Goal: Transaction & Acquisition: Purchase product/service

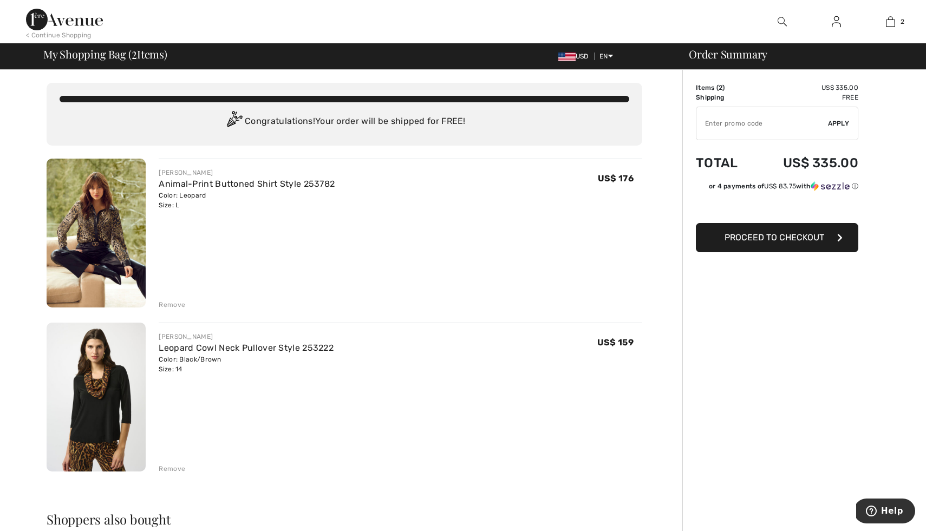
click at [176, 302] on div "Remove" at bounding box center [172, 305] width 27 height 10
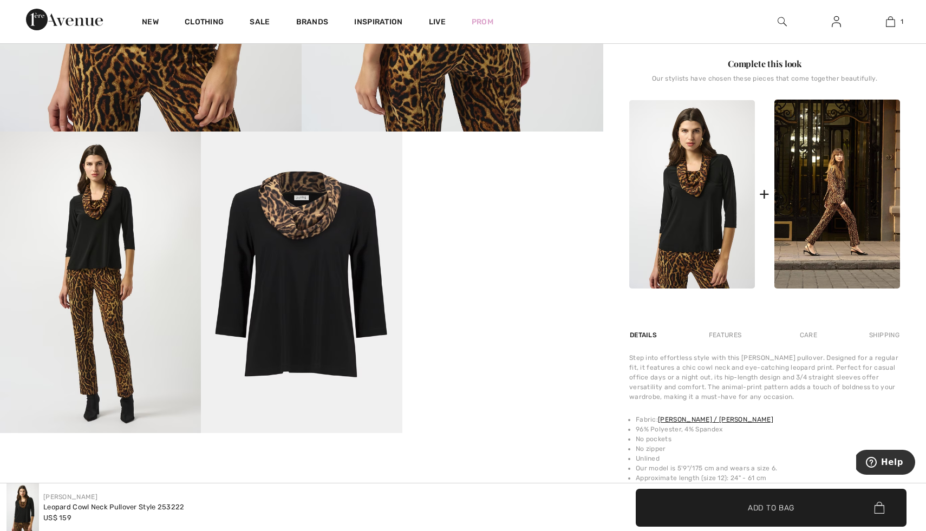
scroll to position [443, 0]
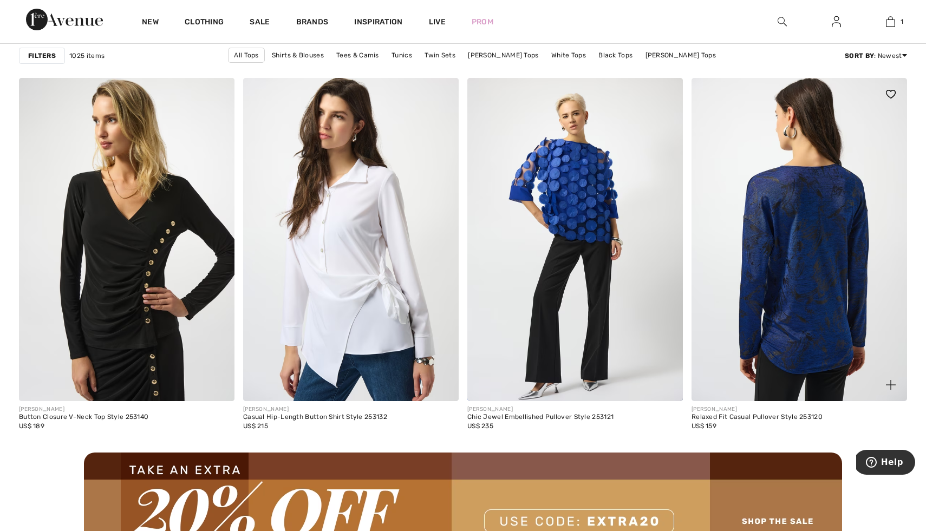
scroll to position [2528, 0]
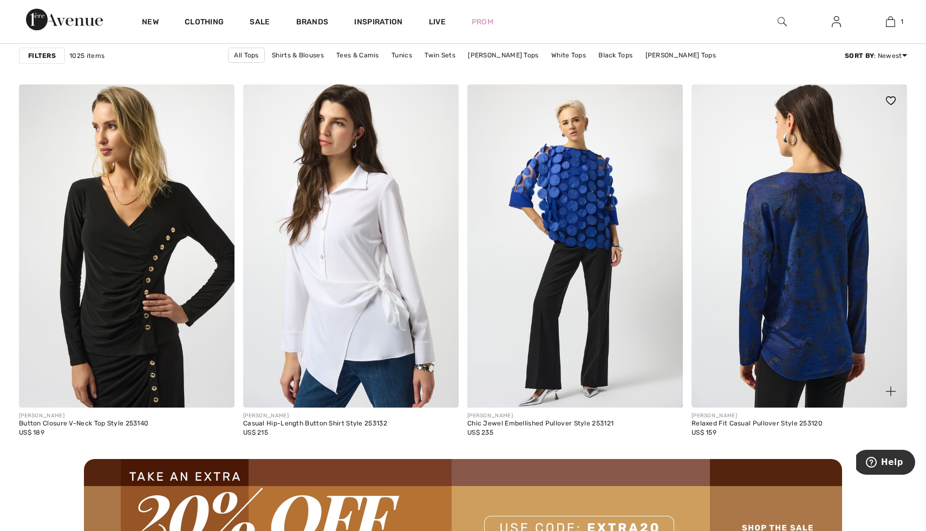
click at [797, 281] on img at bounding box center [798, 245] width 215 height 323
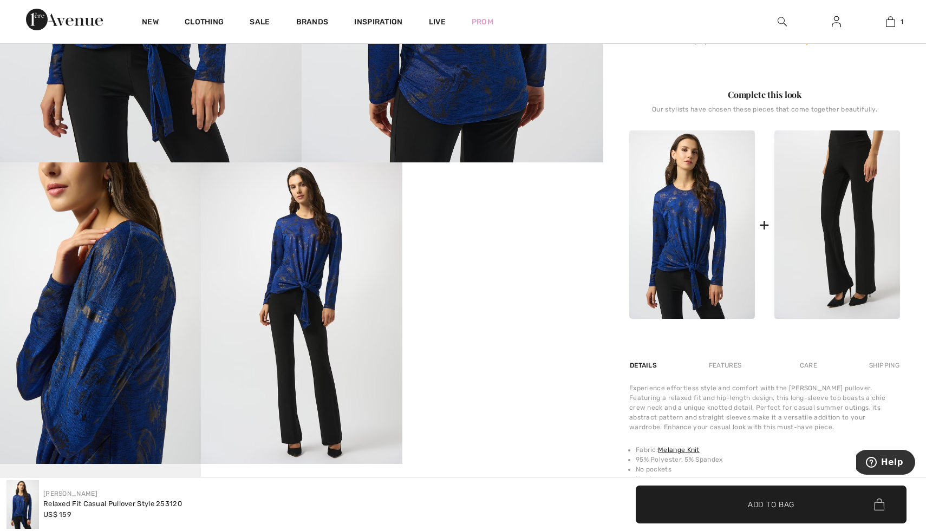
scroll to position [409, 0]
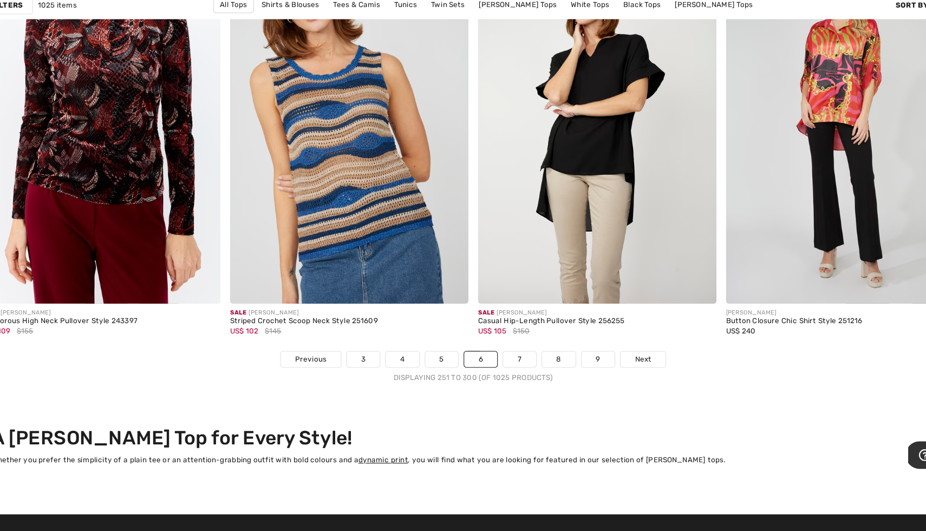
scroll to position [5586, 0]
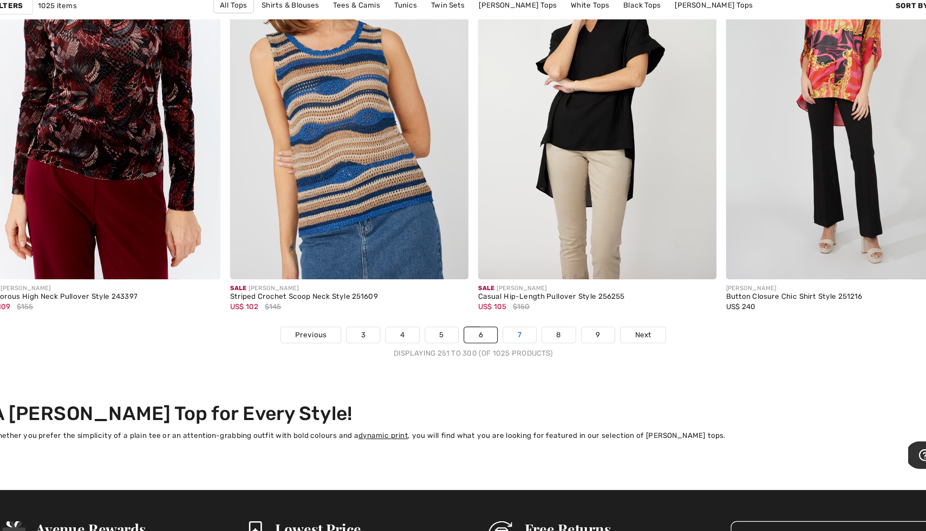
click at [503, 357] on link "7" at bounding box center [504, 353] width 29 height 14
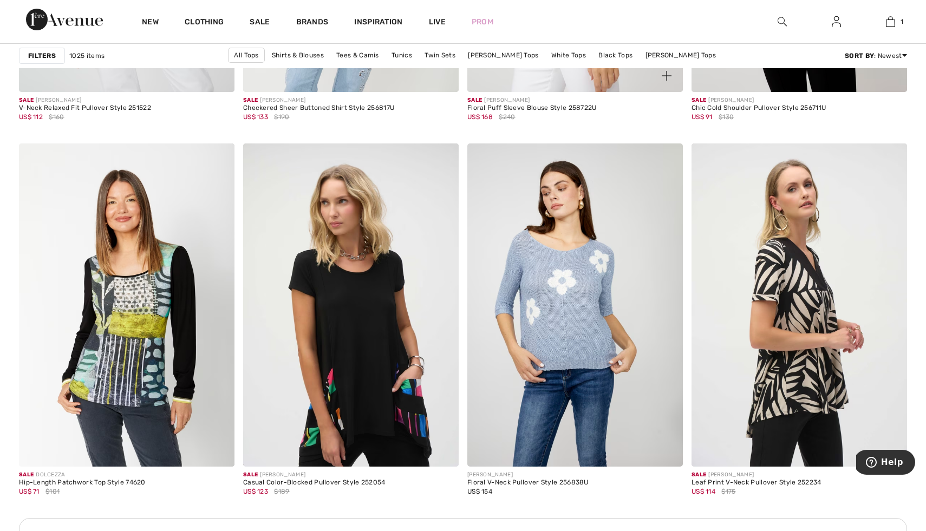
scroll to position [4129, 0]
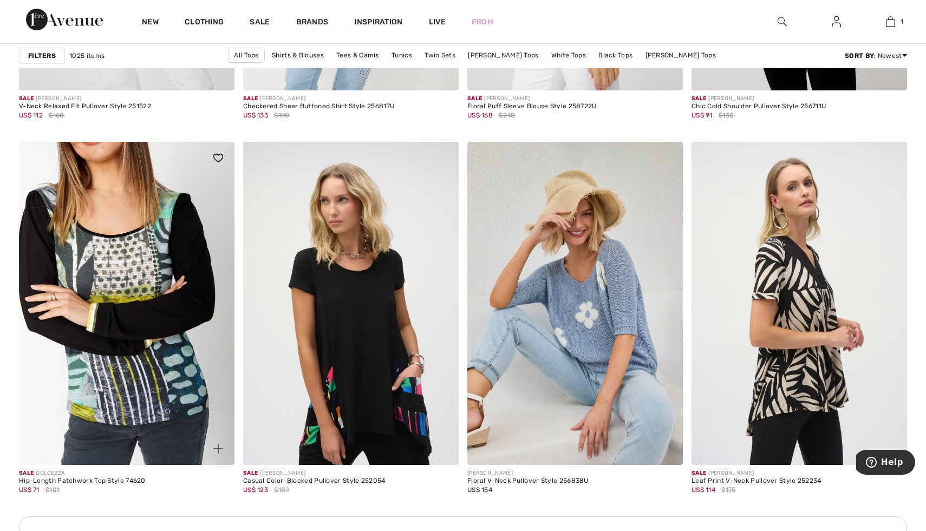
click at [153, 325] on img at bounding box center [126, 303] width 215 height 323
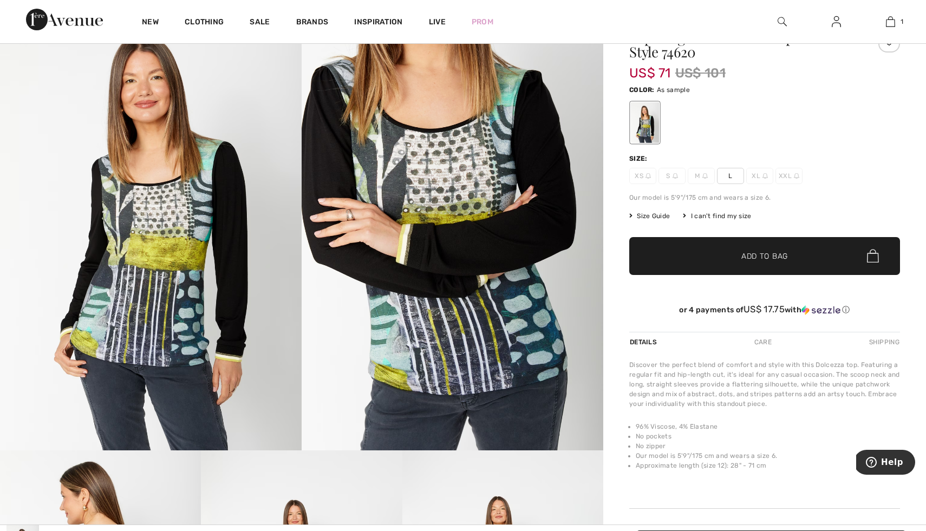
scroll to position [25, 0]
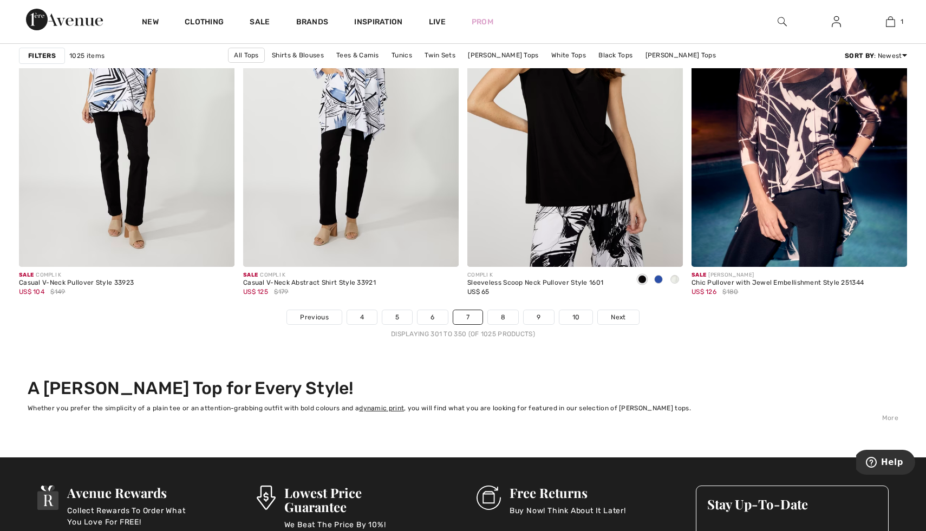
scroll to position [5624, 0]
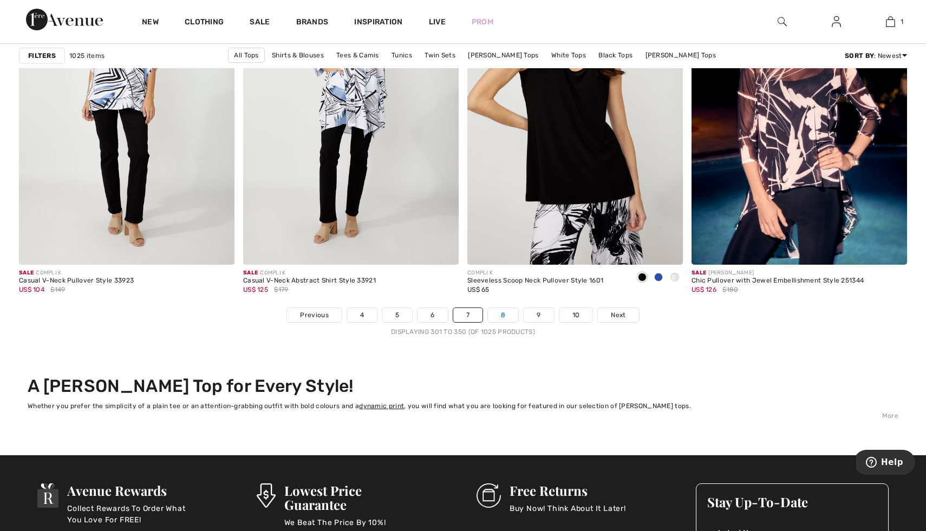
click at [507, 316] on link "8" at bounding box center [503, 315] width 30 height 14
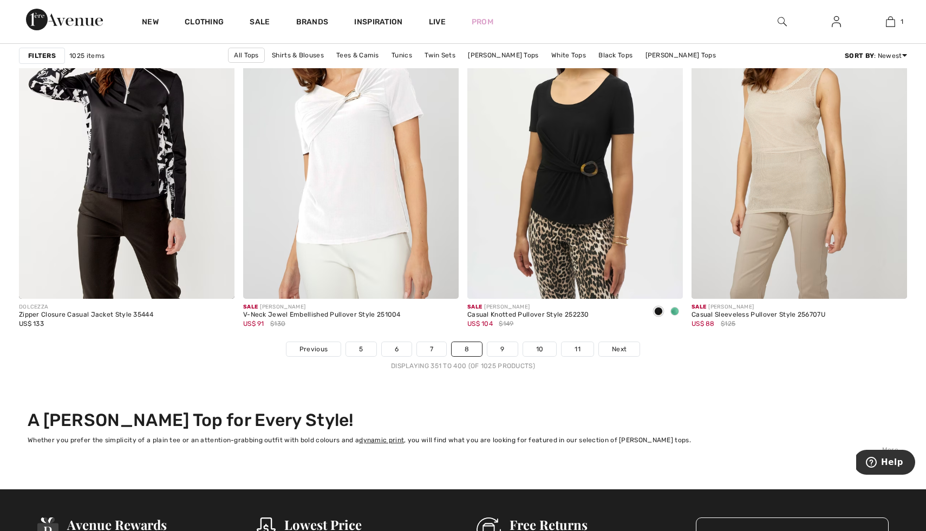
scroll to position [5592, 0]
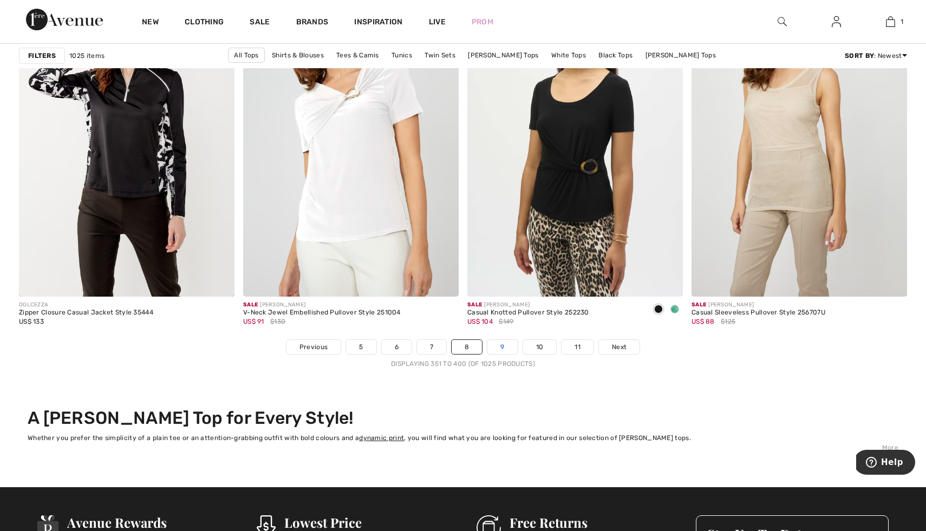
click at [500, 343] on link "9" at bounding box center [502, 347] width 30 height 14
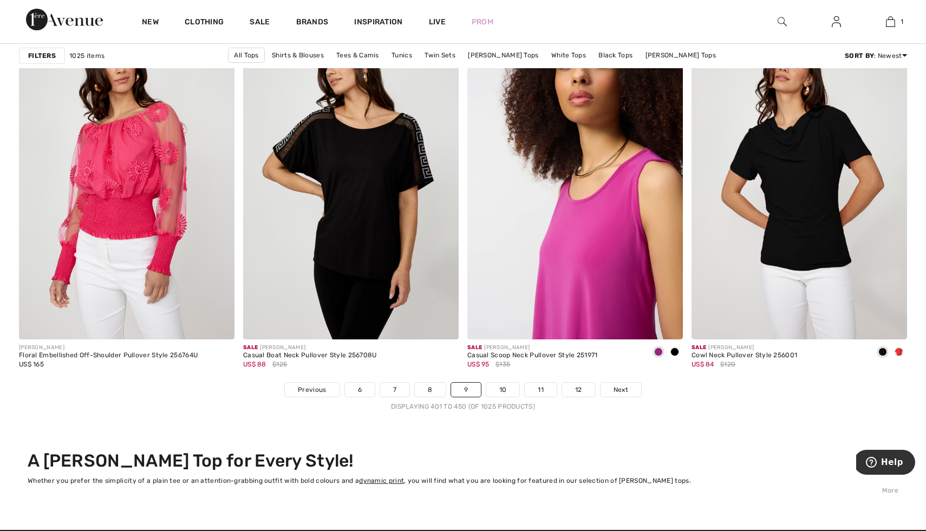
scroll to position [5550, 0]
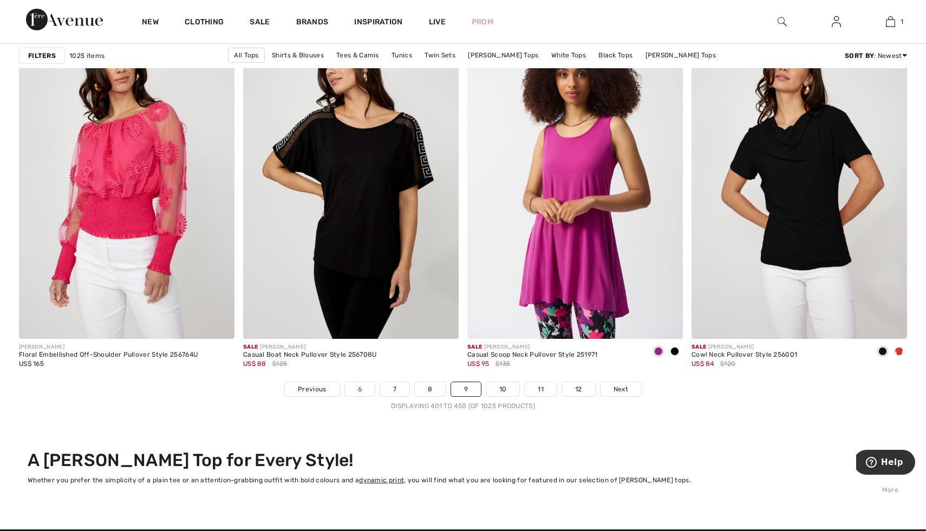
click at [356, 390] on link "6" at bounding box center [360, 389] width 30 height 14
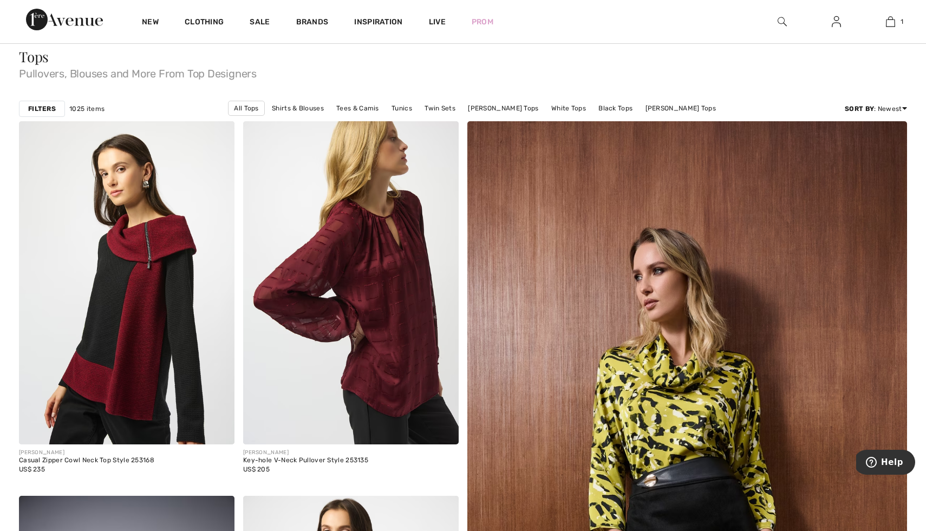
scroll to position [104, 0]
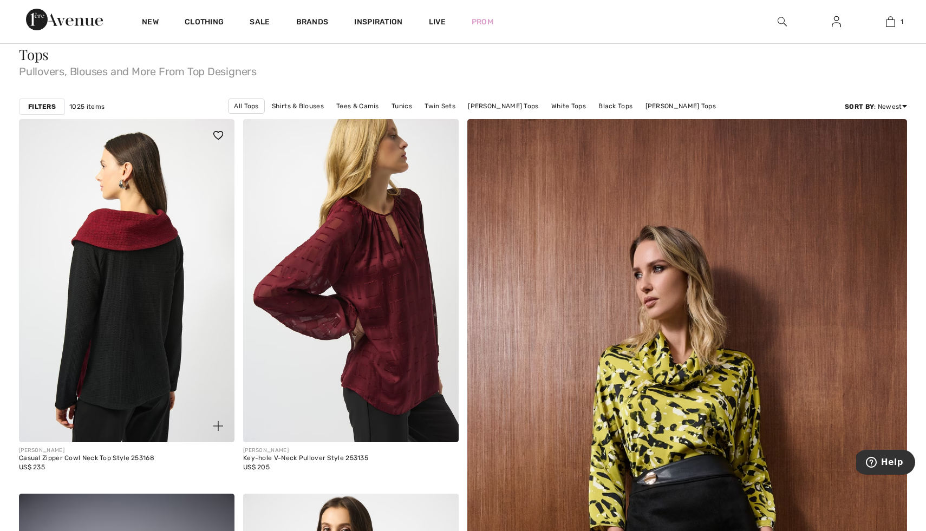
click at [144, 301] on img at bounding box center [126, 280] width 215 height 323
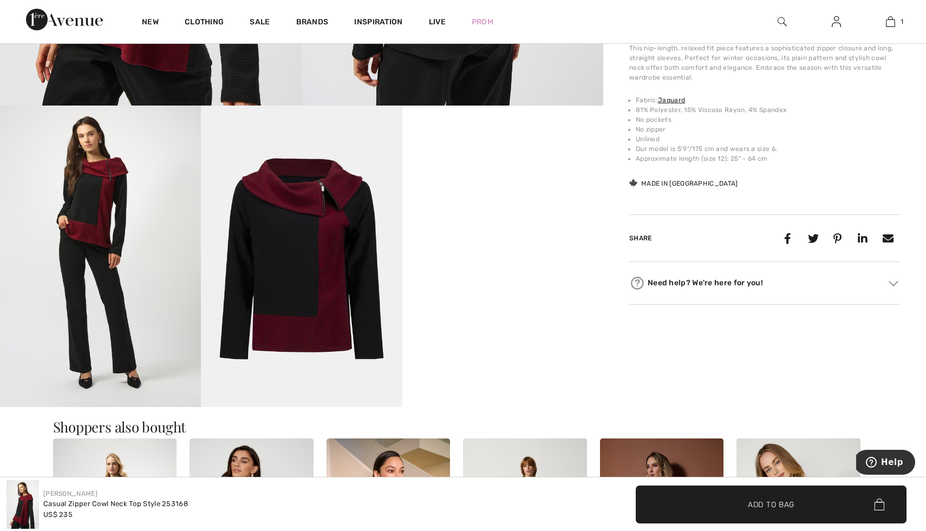
scroll to position [467, 0]
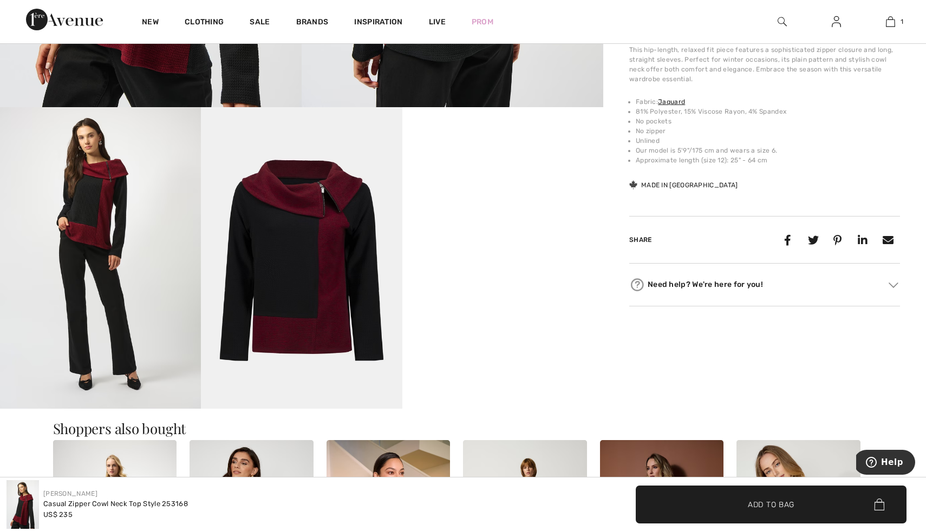
click at [114, 205] on img at bounding box center [100, 257] width 201 height 301
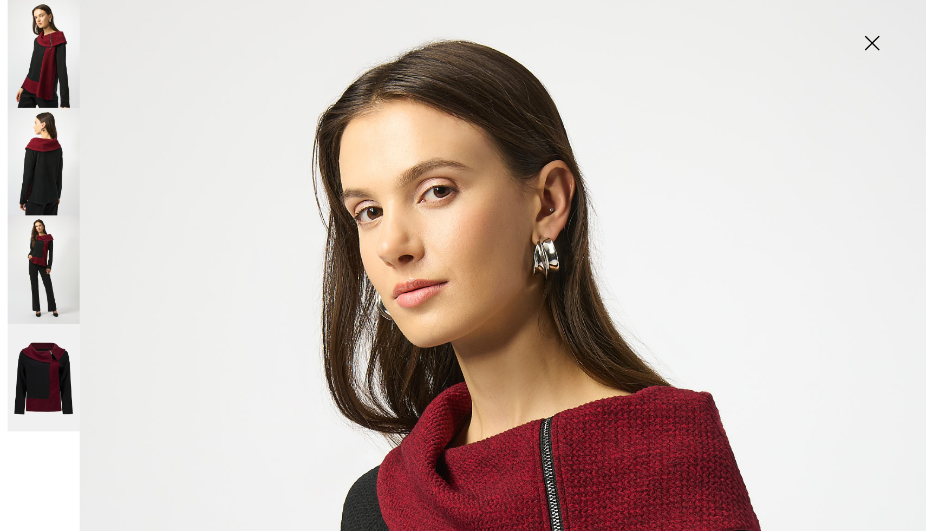
scroll to position [0, 0]
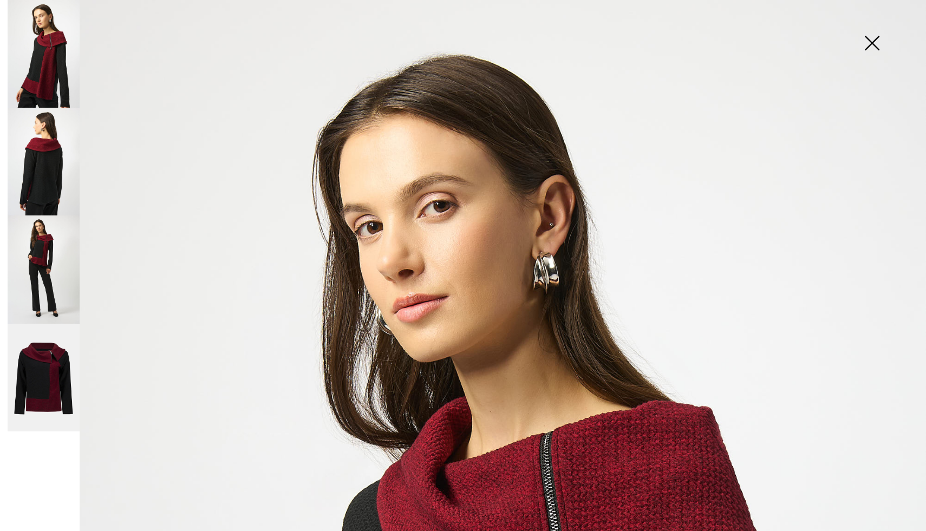
click at [47, 158] on img at bounding box center [44, 162] width 72 height 108
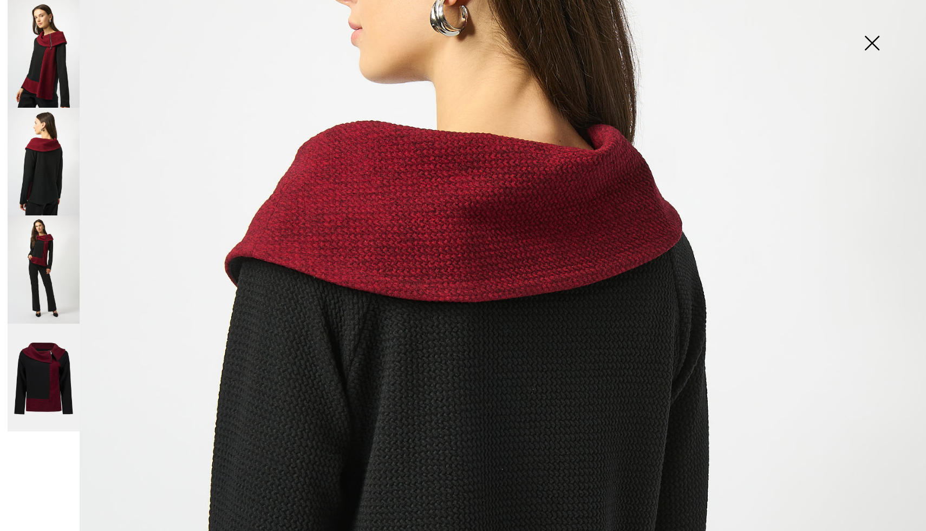
scroll to position [207, 0]
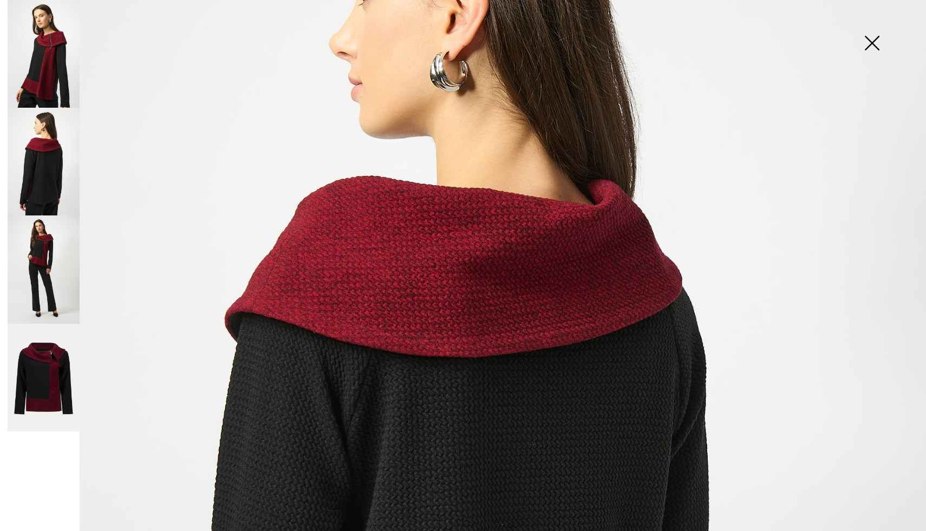
click at [53, 77] on img at bounding box center [44, 54] width 72 height 108
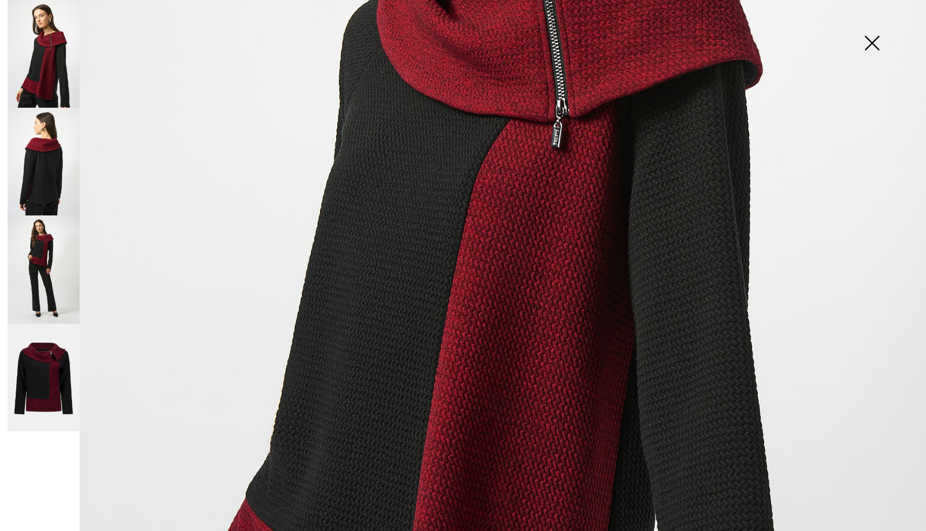
scroll to position [491, 0]
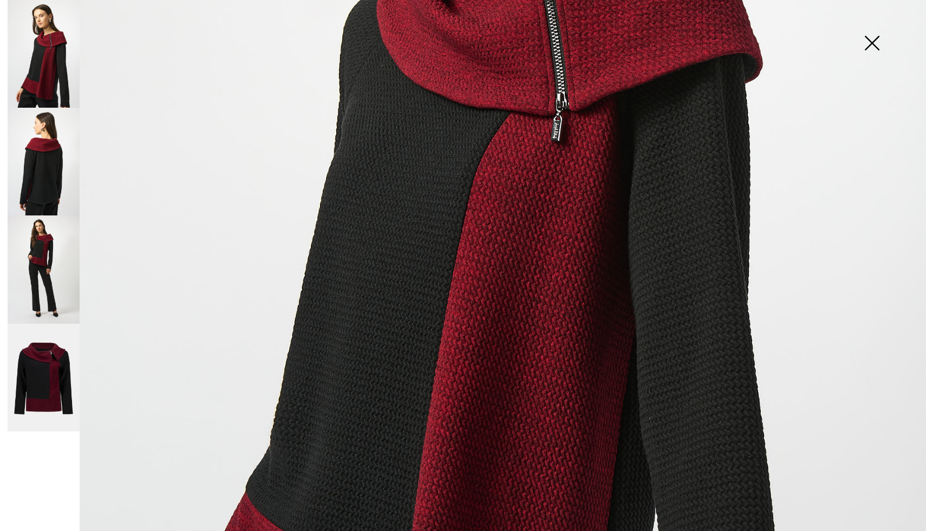
click at [45, 261] on img at bounding box center [44, 269] width 72 height 108
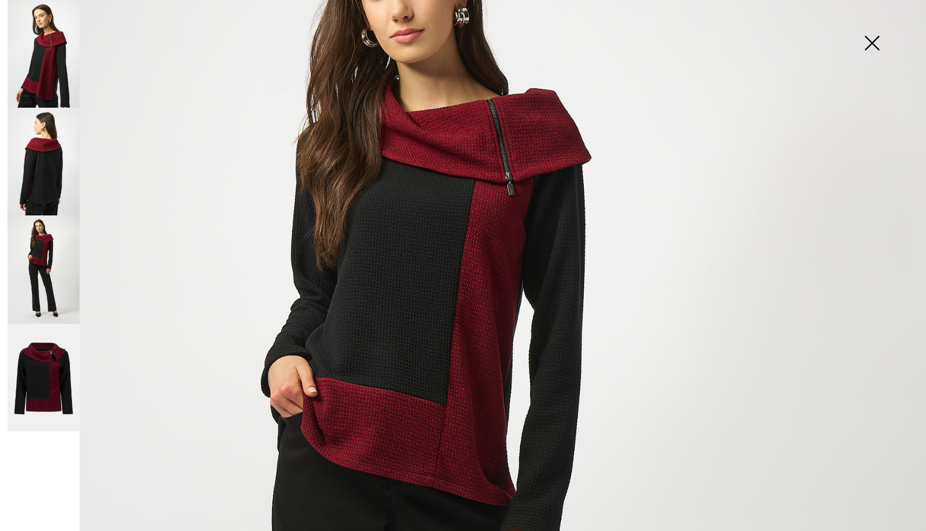
scroll to position [155, 0]
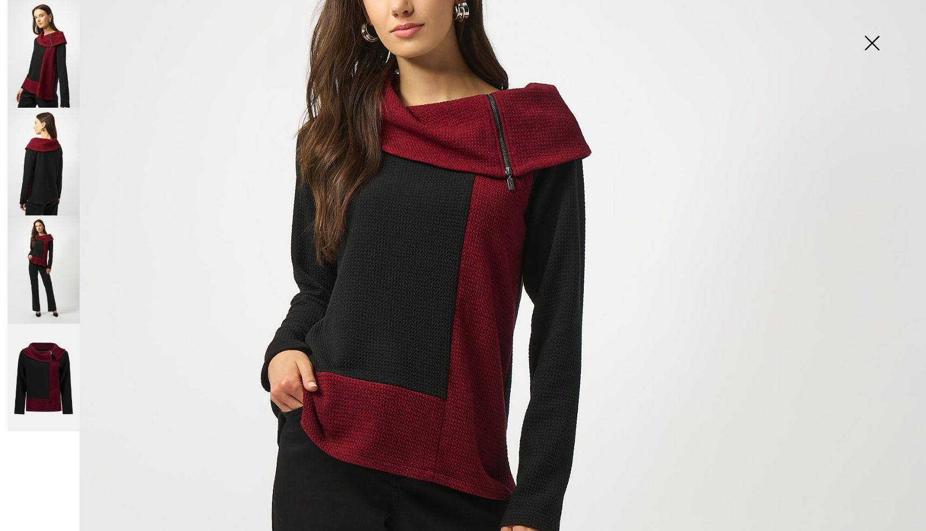
click at [55, 387] on img at bounding box center [44, 378] width 72 height 108
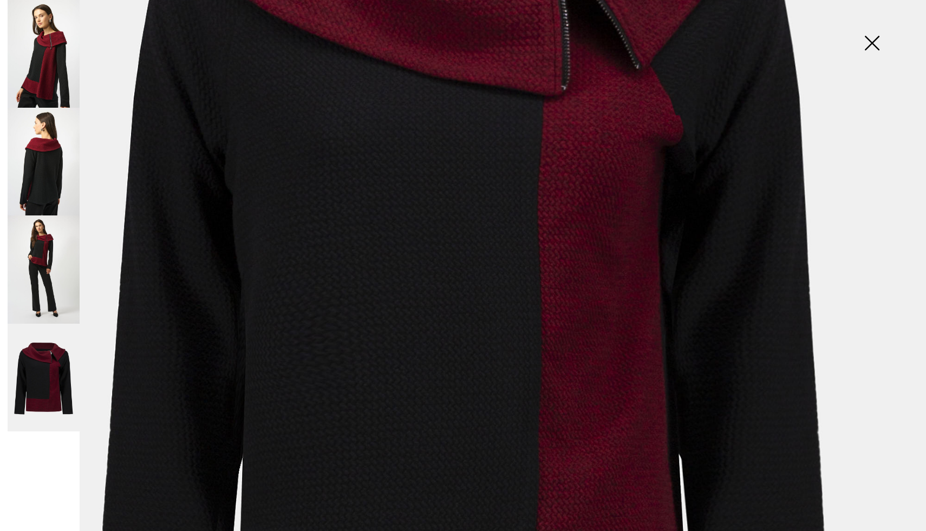
scroll to position [391, 0]
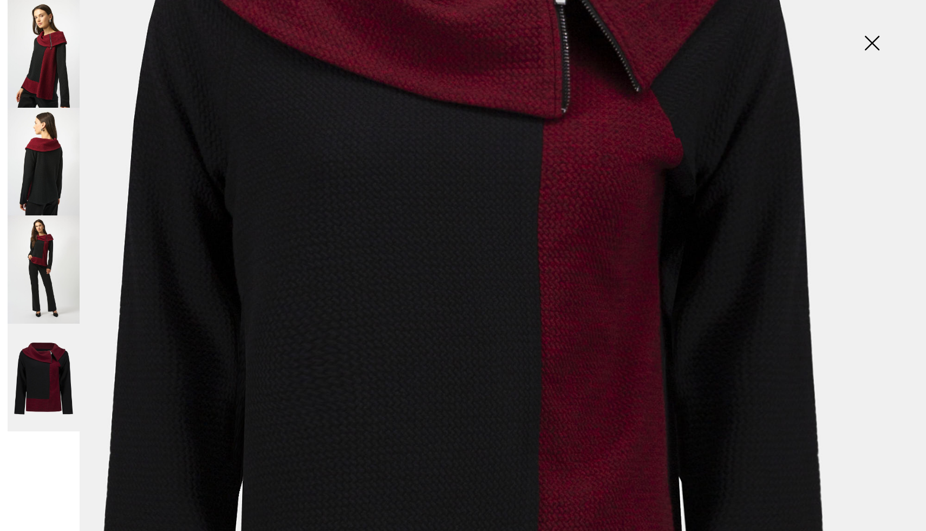
click at [31, 175] on img at bounding box center [44, 162] width 72 height 108
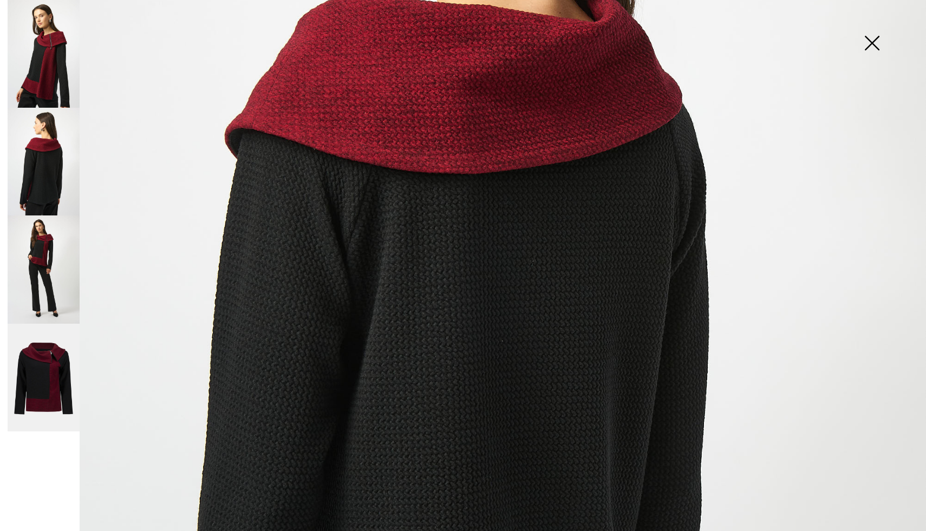
click at [38, 80] on img at bounding box center [44, 54] width 72 height 108
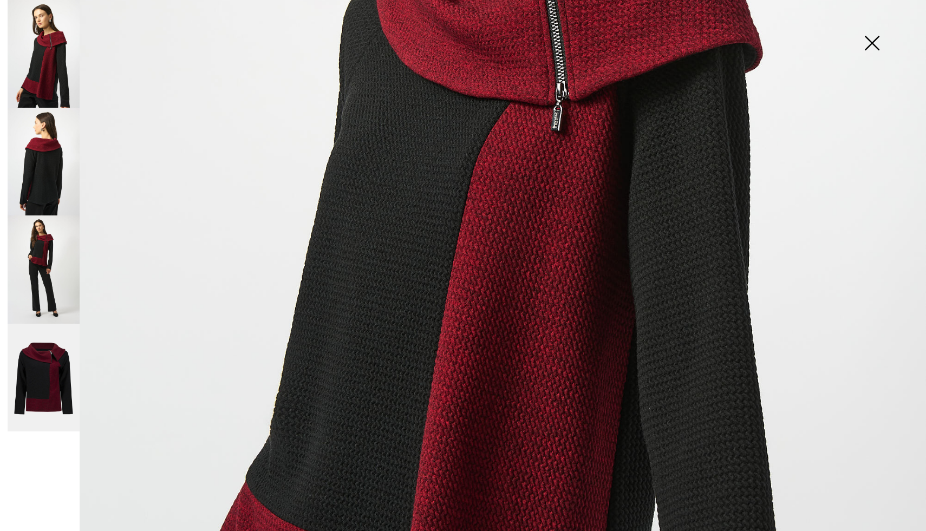
scroll to position [503, 0]
click at [45, 282] on img at bounding box center [44, 269] width 72 height 108
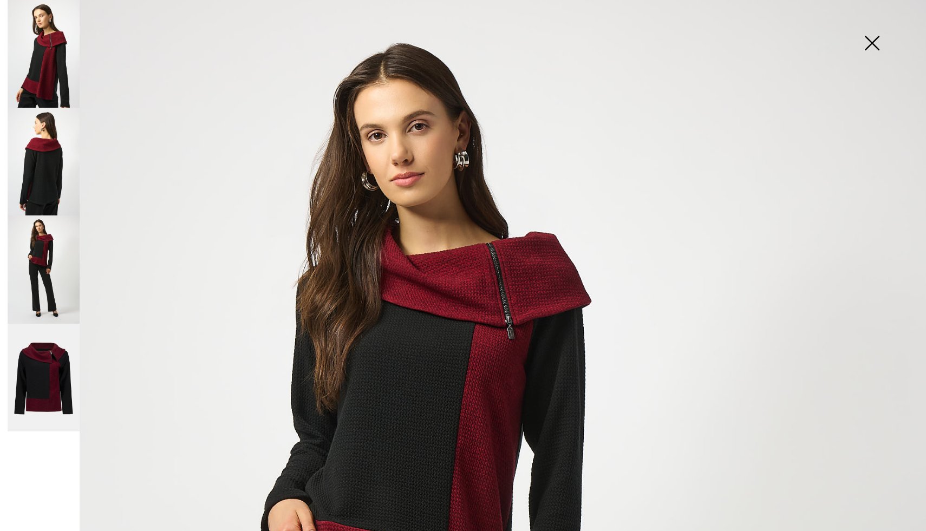
scroll to position [0, 0]
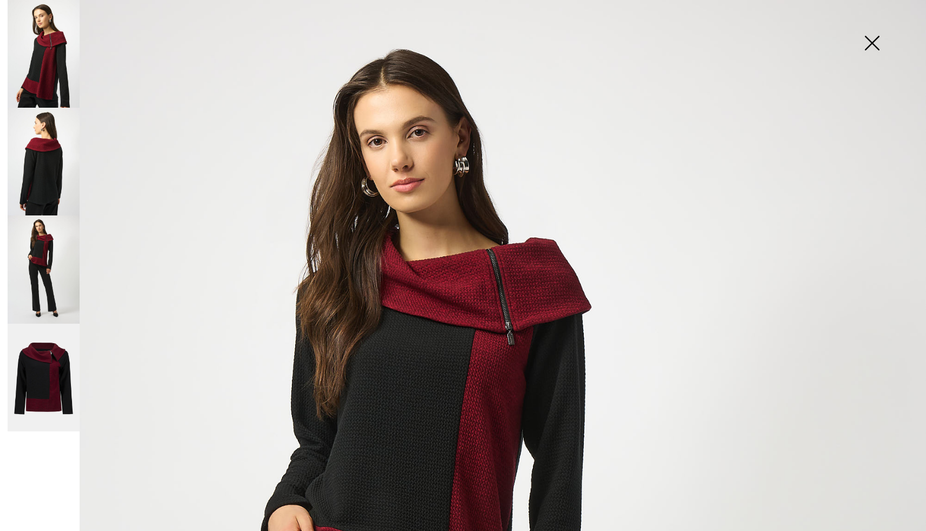
click at [40, 381] on img at bounding box center [44, 378] width 72 height 108
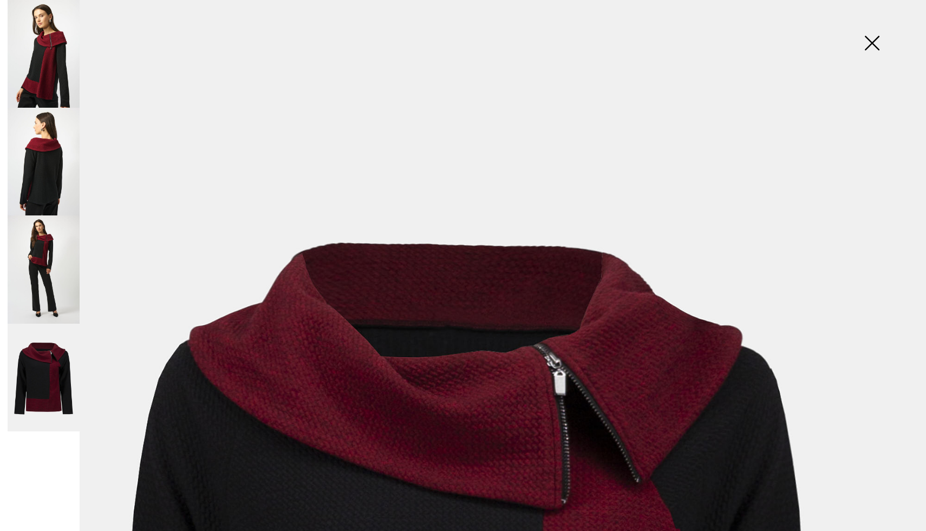
click at [58, 77] on img at bounding box center [44, 54] width 72 height 108
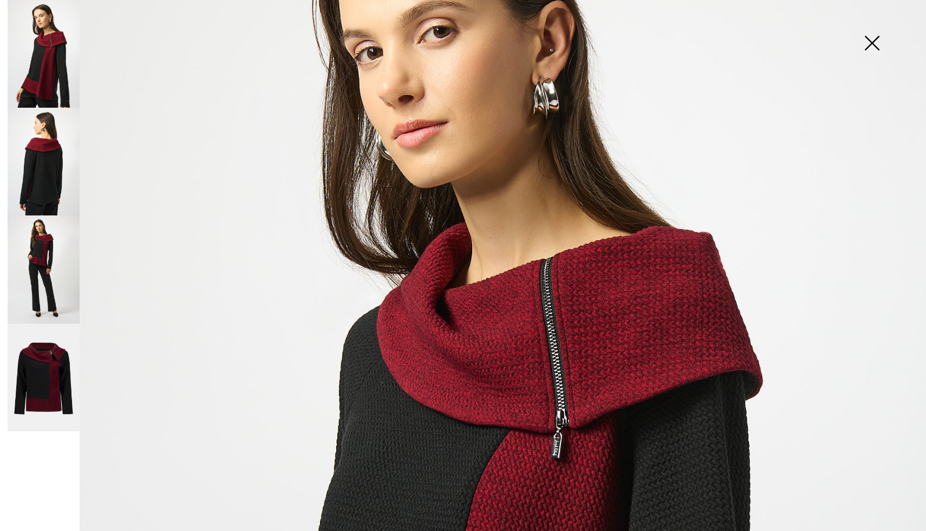
scroll to position [193, 0]
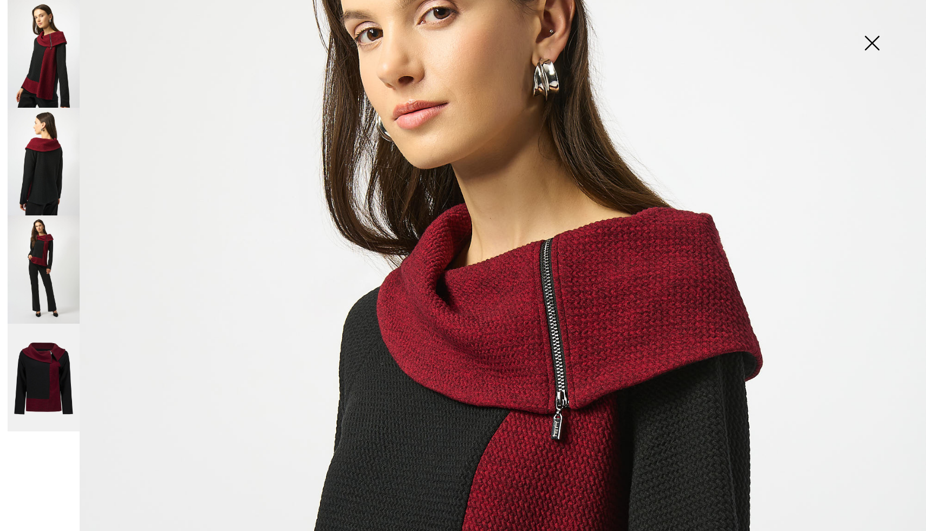
click at [31, 177] on img at bounding box center [44, 162] width 72 height 108
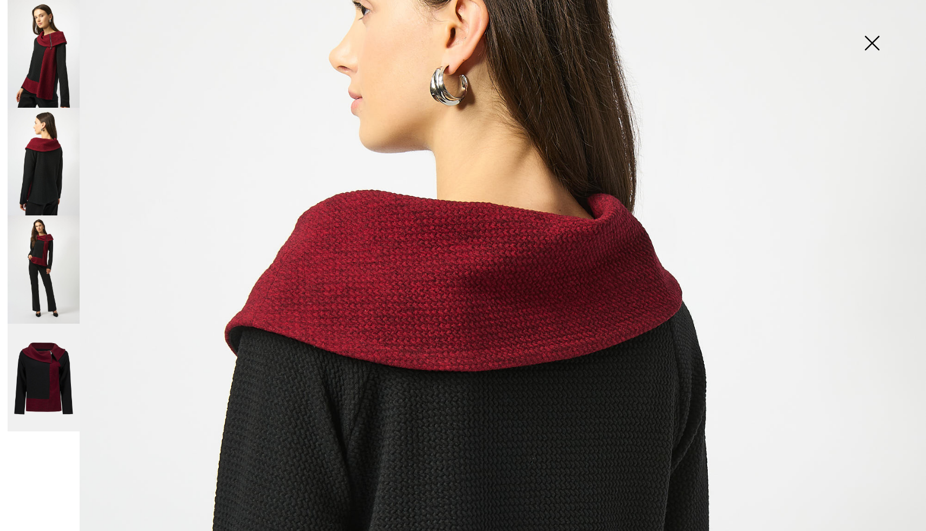
click at [40, 275] on img at bounding box center [44, 269] width 72 height 108
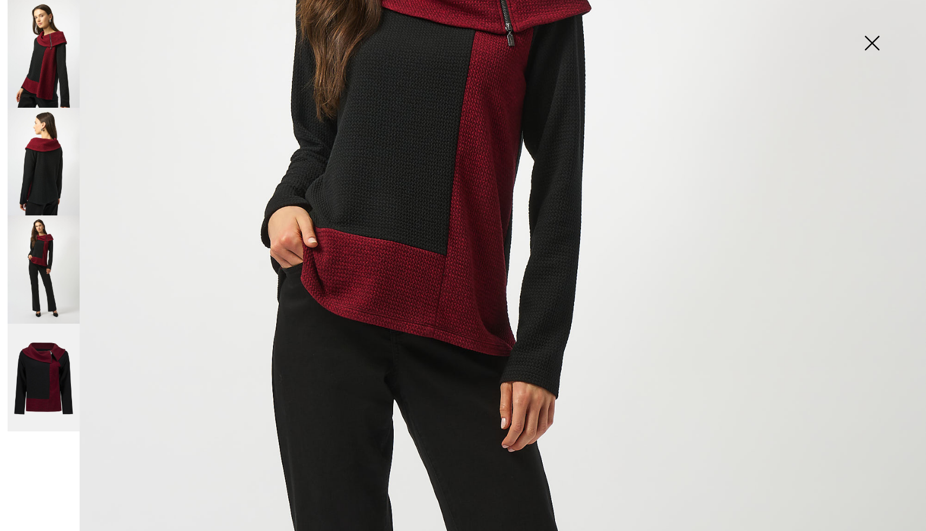
scroll to position [298, 0]
click at [56, 373] on img at bounding box center [44, 378] width 72 height 108
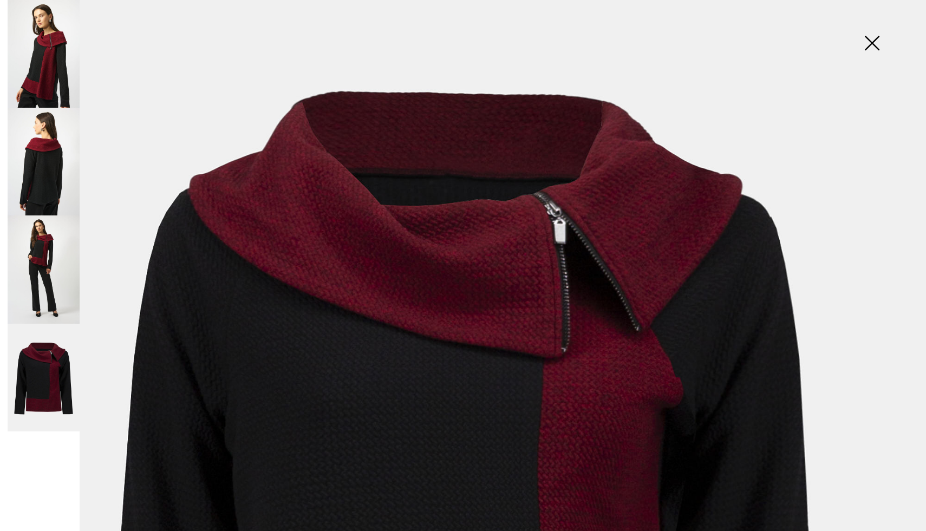
scroll to position [0, 0]
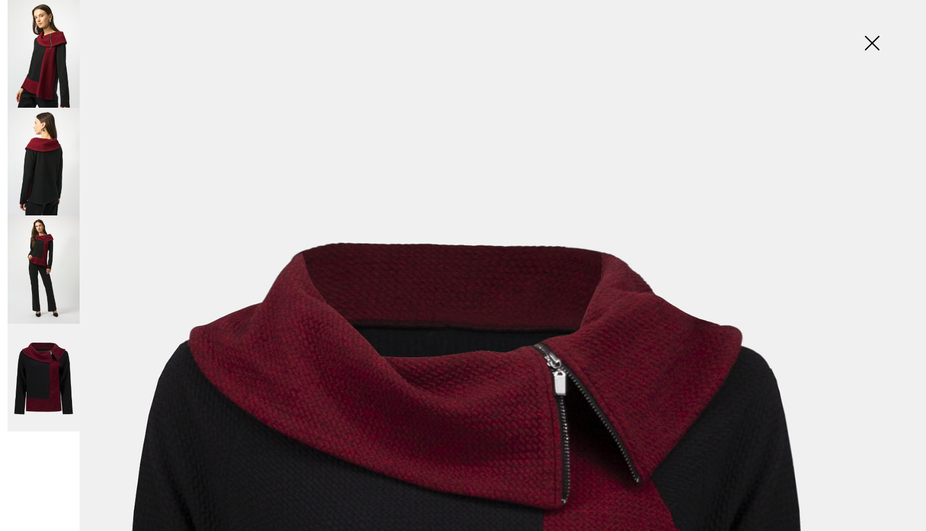
click at [878, 41] on img at bounding box center [871, 44] width 54 height 56
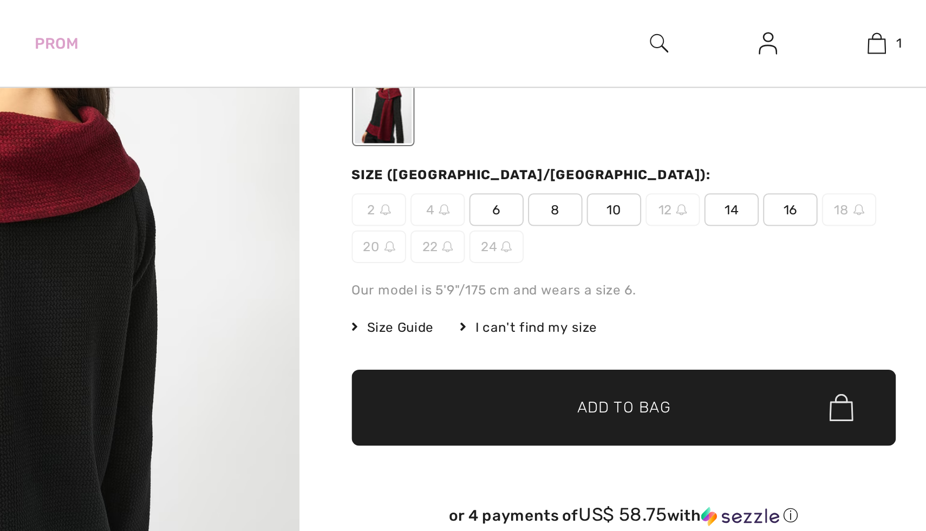
scroll to position [195, 0]
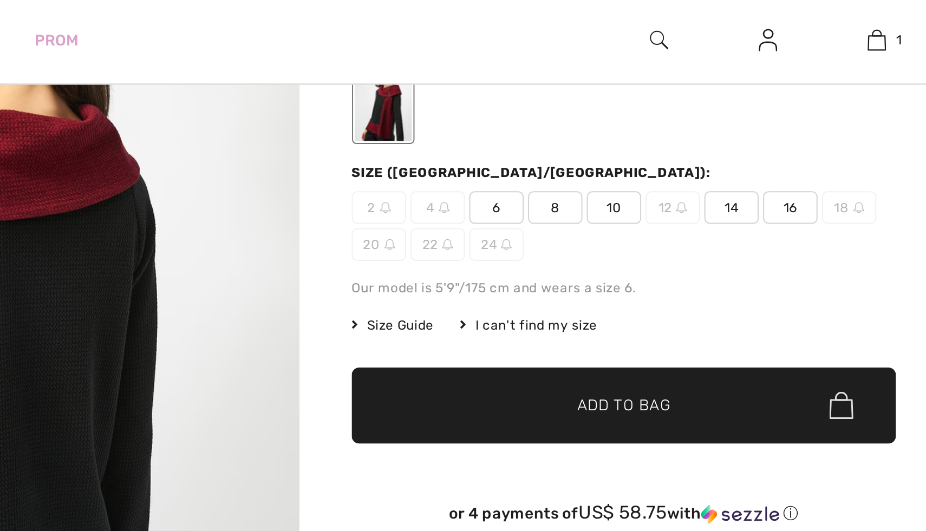
click at [645, 162] on span "Size Guide" at bounding box center [649, 164] width 41 height 10
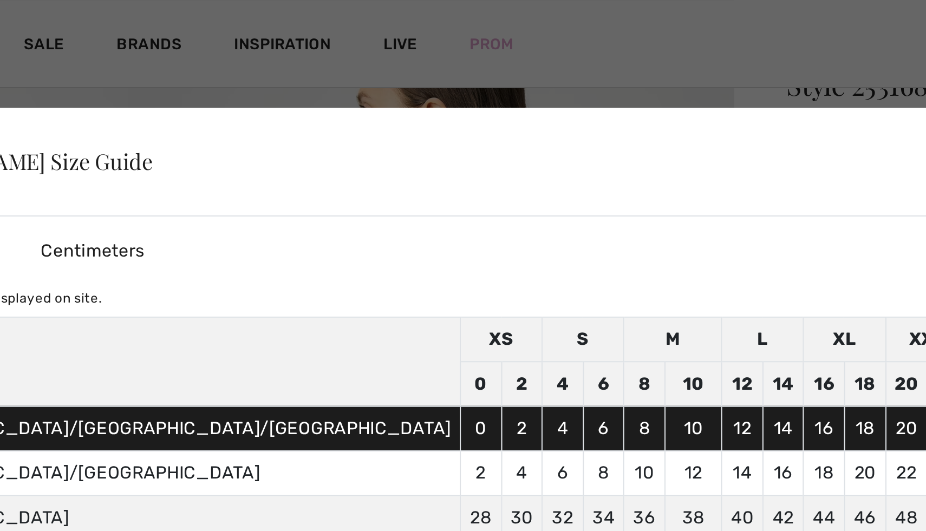
scroll to position [133, 0]
click at [737, 83] on div "✕" at bounding box center [742, 80] width 11 height 23
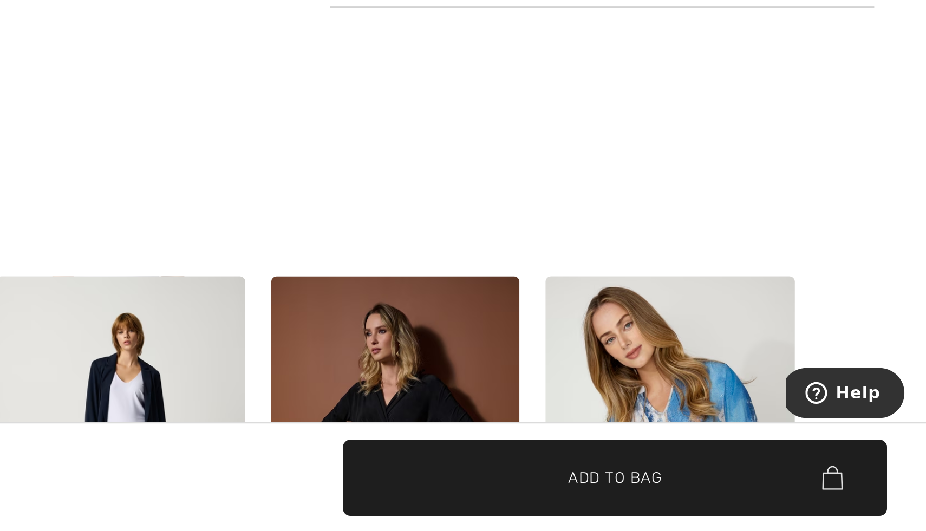
scroll to position [503, 0]
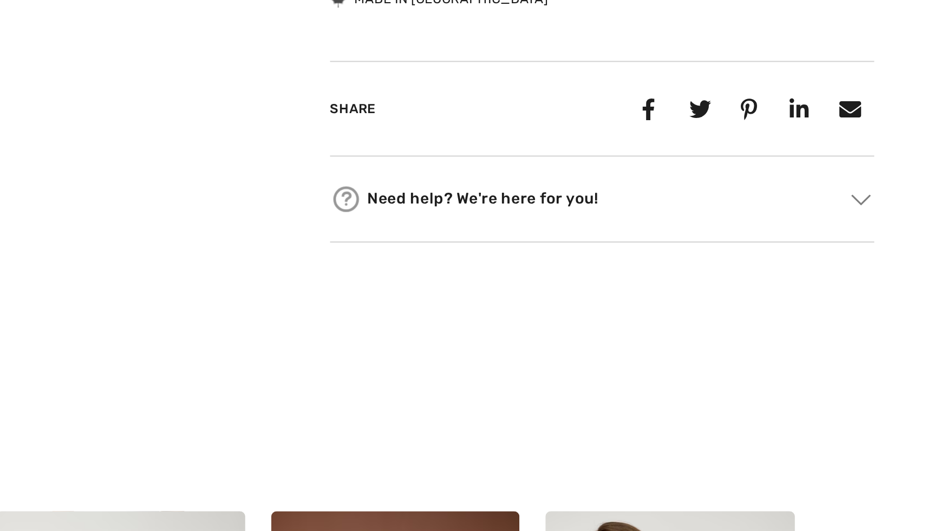
click at [893, 250] on img at bounding box center [893, 248] width 10 height 5
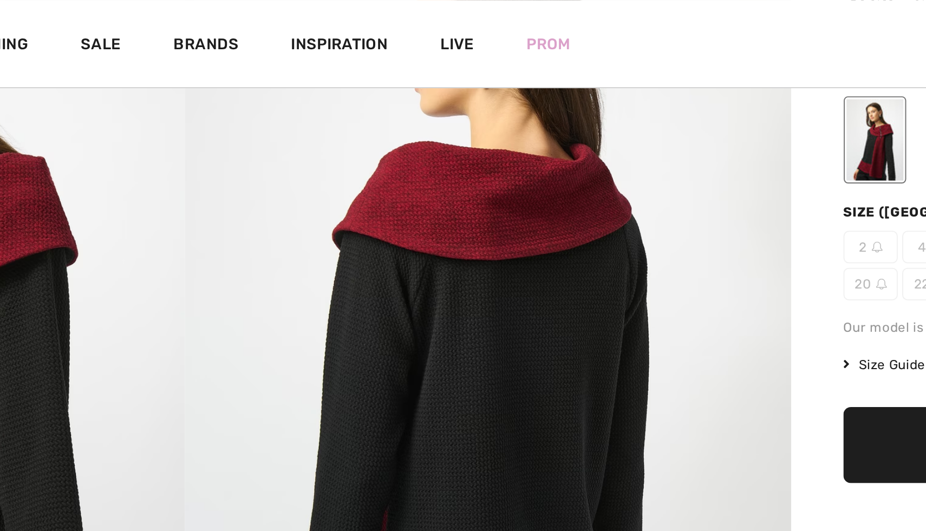
scroll to position [176, 0]
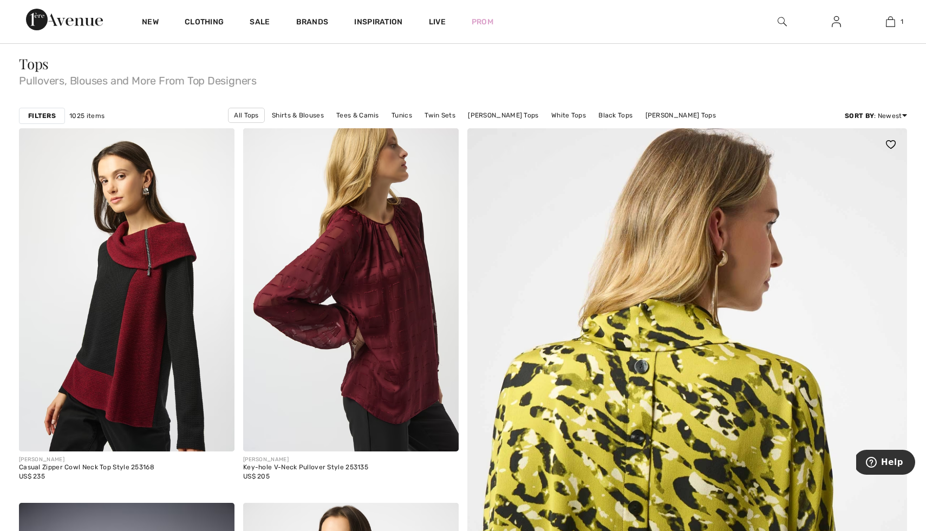
scroll to position [96, 0]
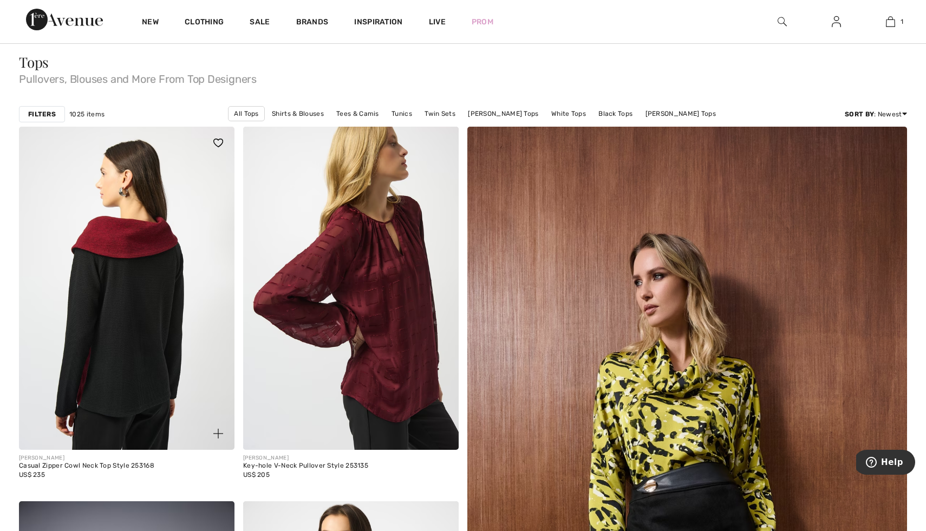
click at [143, 313] on img at bounding box center [126, 288] width 215 height 323
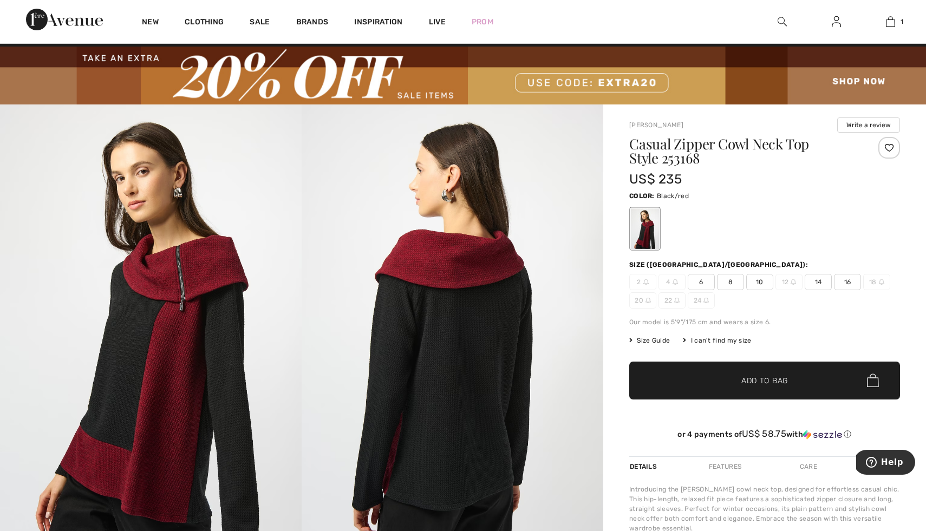
scroll to position [22, 0]
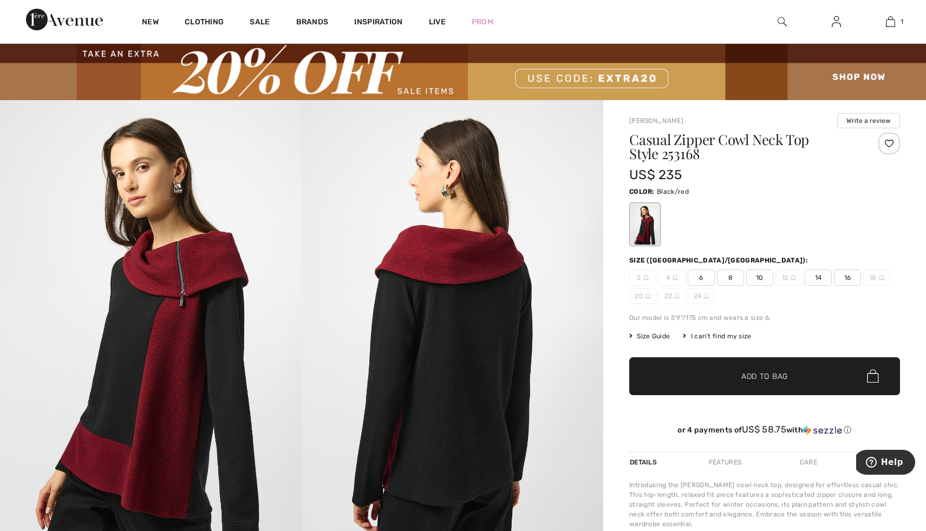
click at [820, 273] on span "14" at bounding box center [817, 278] width 27 height 16
click at [774, 378] on span "Add to Bag" at bounding box center [764, 375] width 47 height 11
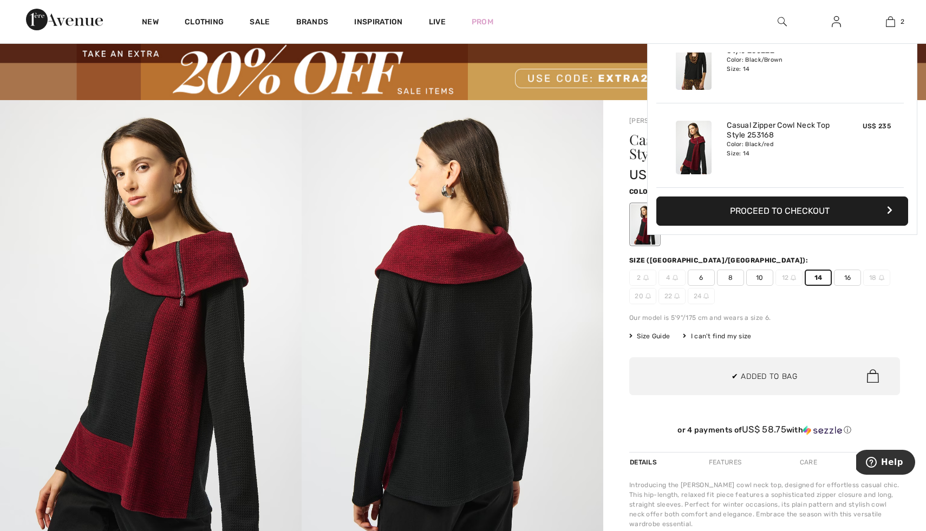
scroll to position [0, 0]
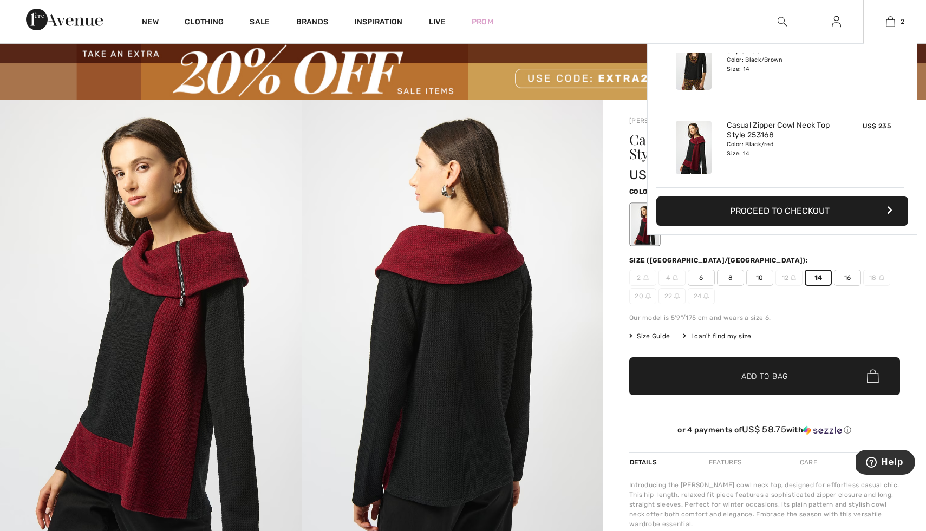
click at [786, 213] on button "Proceed to Checkout" at bounding box center [782, 210] width 252 height 29
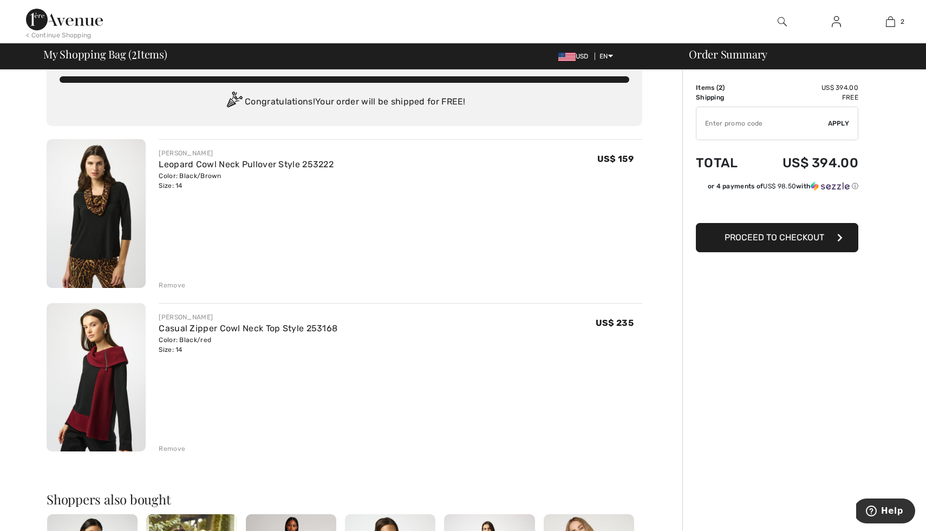
scroll to position [22, 0]
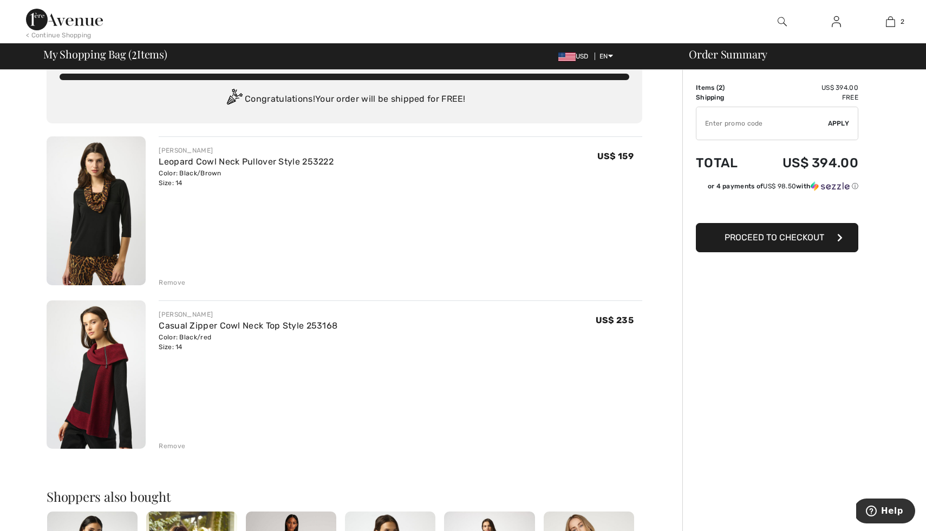
click at [134, 57] on span "2" at bounding box center [134, 53] width 5 height 14
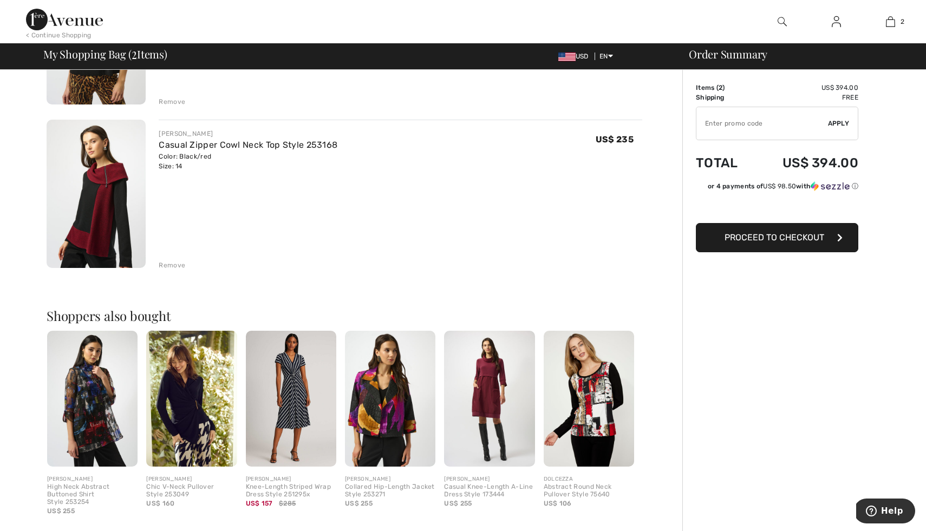
scroll to position [210, 0]
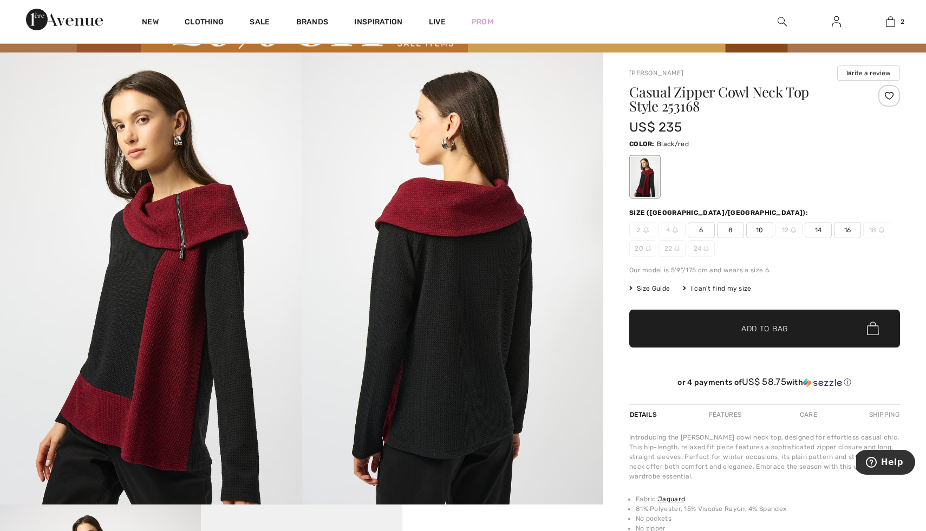
scroll to position [62, 0]
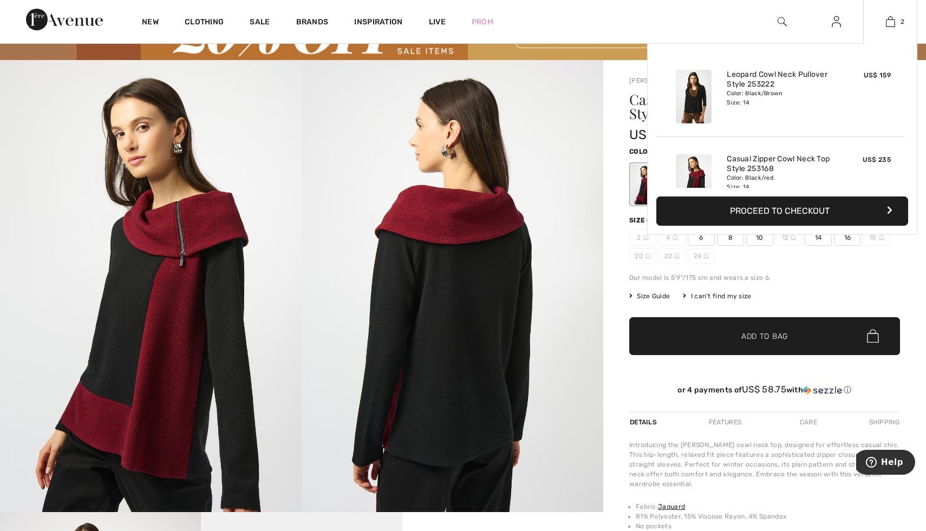
click at [798, 209] on button "Proceed to Checkout" at bounding box center [782, 210] width 252 height 29
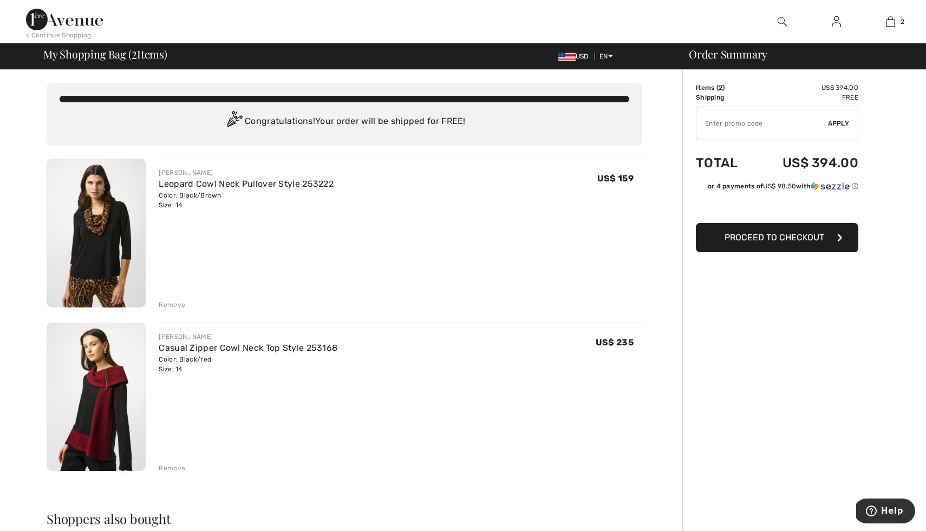
click at [737, 127] on input "TEXT" at bounding box center [762, 123] width 132 height 32
type input "EXTRA20"
click at [835, 123] on span "Apply" at bounding box center [839, 124] width 22 height 10
click at [775, 240] on span "Proceed to Checkout" at bounding box center [774, 237] width 100 height 10
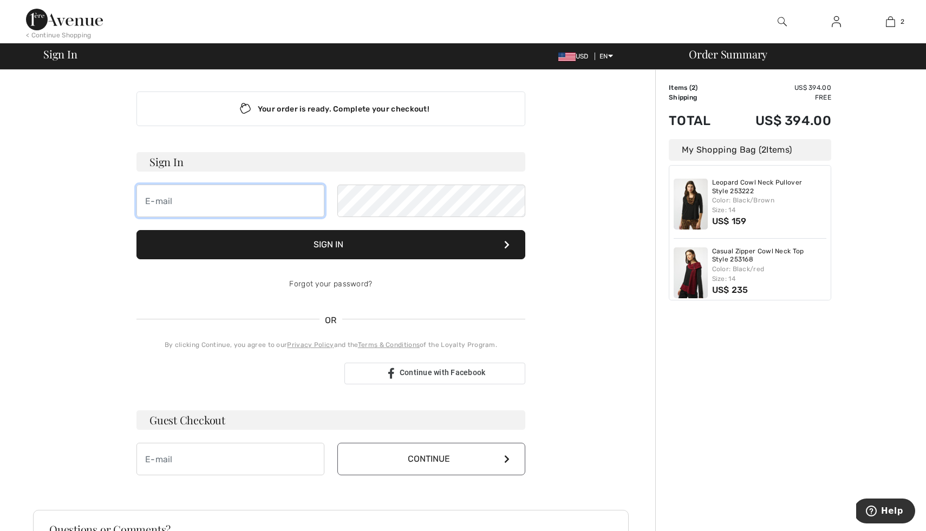
type input "[EMAIL_ADDRESS][DOMAIN_NAME]"
click at [320, 239] on button "Sign In" at bounding box center [330, 244] width 389 height 29
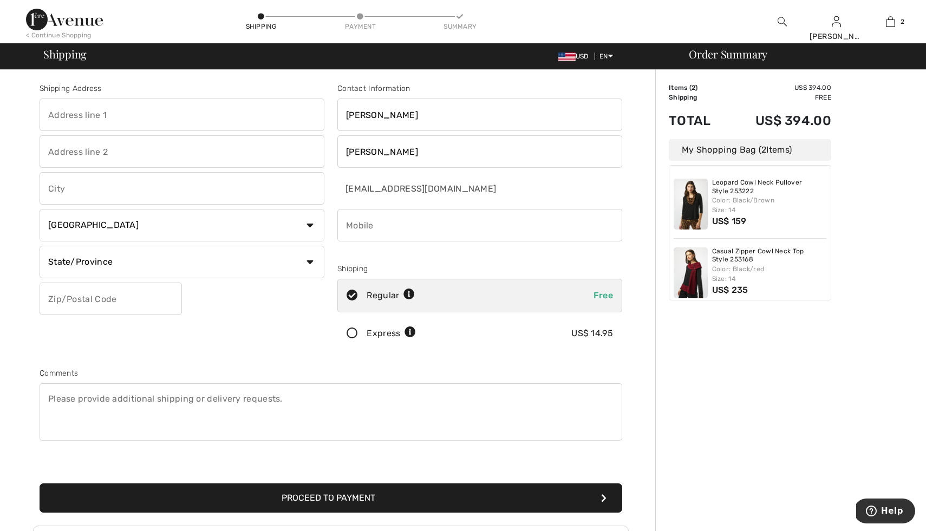
click at [84, 115] on input "text" at bounding box center [182, 115] width 285 height 32
type input "[STREET_ADDRESS]"
click at [73, 198] on input "text" at bounding box center [182, 188] width 285 height 32
type input "Mt. [GEOGRAPHIC_DATA]"
click at [312, 224] on select "Country Canada United States Afghanistan Aland Islands Albania Algeria American…" at bounding box center [182, 225] width 285 height 32
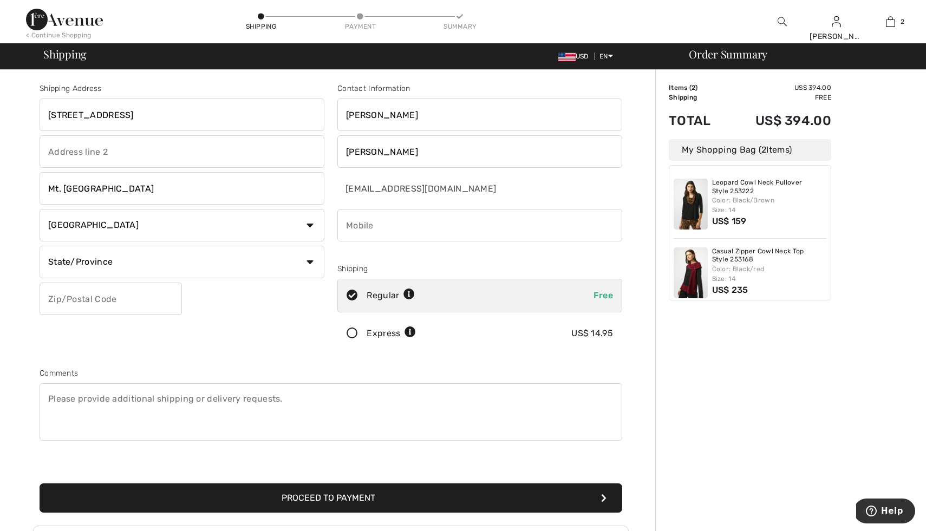
select select "US"
click at [40, 209] on select "Country Canada United States Afghanistan Aland Islands Albania Algeria American…" at bounding box center [182, 225] width 285 height 32
click at [310, 263] on select "State/Province Alabama Alaska American Samoa Arizona Arkansas California Colora…" at bounding box center [182, 262] width 285 height 32
select select "MI"
click at [40, 246] on select "State/Province Alabama Alaska American Samoa Arizona Arkansas California Colora…" at bounding box center [182, 262] width 285 height 32
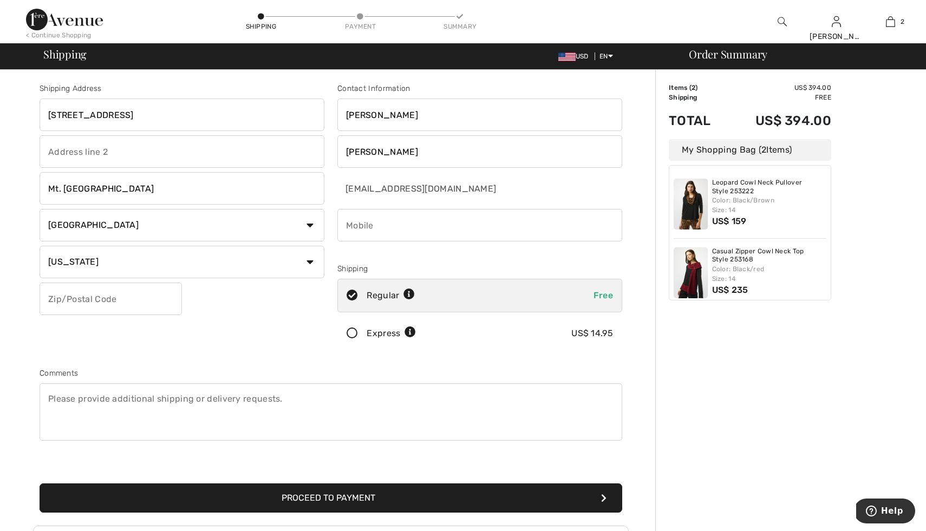
click at [104, 296] on input "text" at bounding box center [111, 299] width 142 height 32
type input "48858"
click at [375, 227] on input "phone" at bounding box center [479, 225] width 285 height 32
click at [363, 225] on input "phone" at bounding box center [479, 225] width 285 height 32
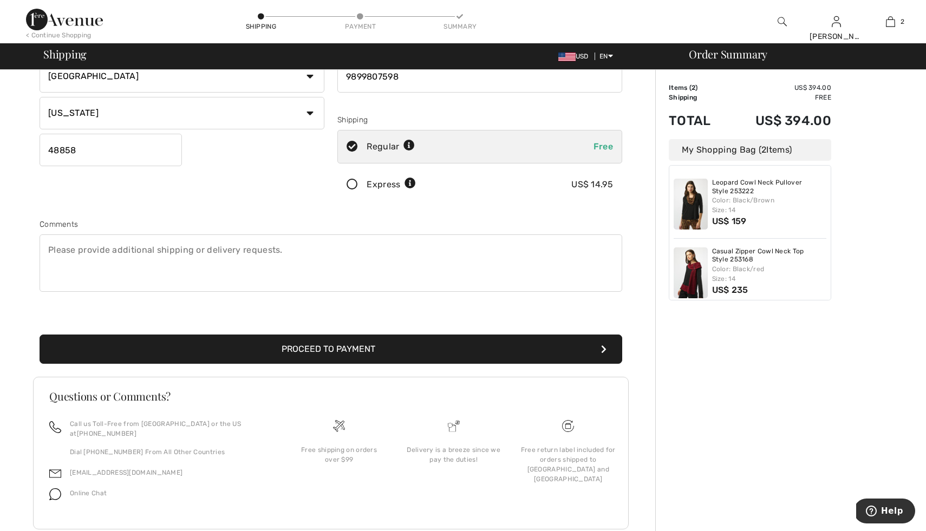
scroll to position [164, 0]
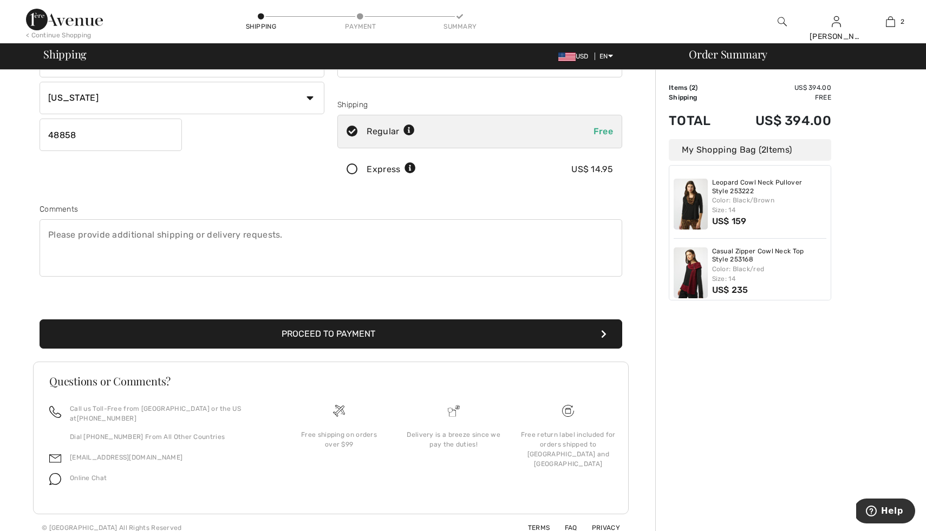
type input "9899807598"
click at [602, 331] on icon "submit" at bounding box center [603, 334] width 5 height 9
click at [354, 333] on button "Proceed to Payment" at bounding box center [331, 333] width 582 height 29
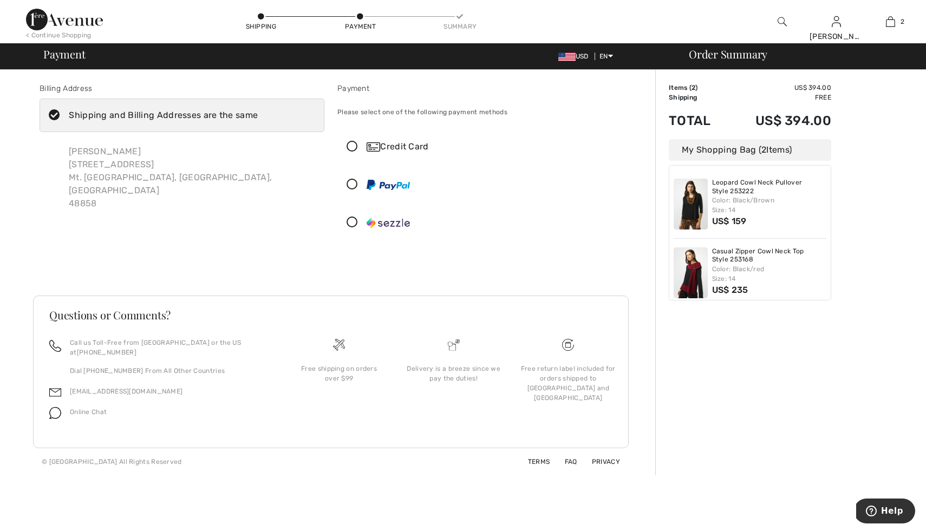
click at [350, 143] on icon at bounding box center [352, 146] width 29 height 11
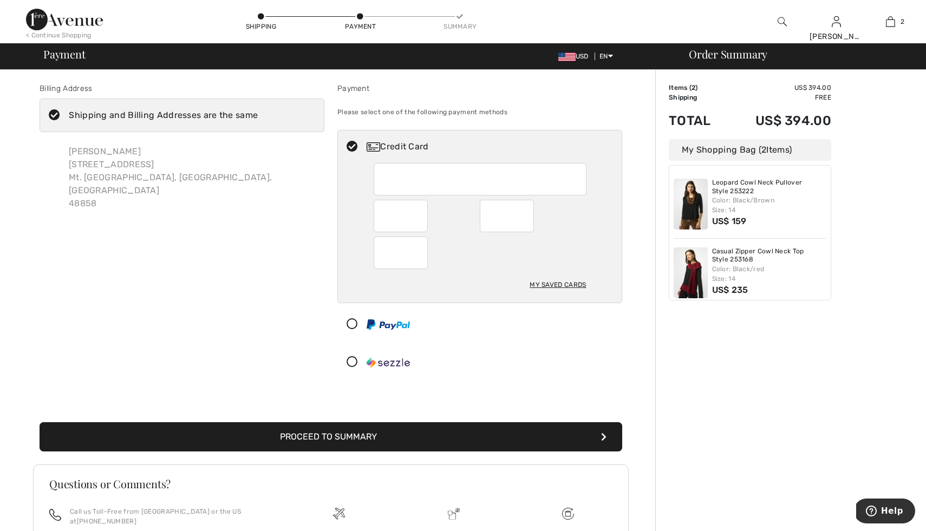
click at [443, 324] on div at bounding box center [475, 324] width 275 height 32
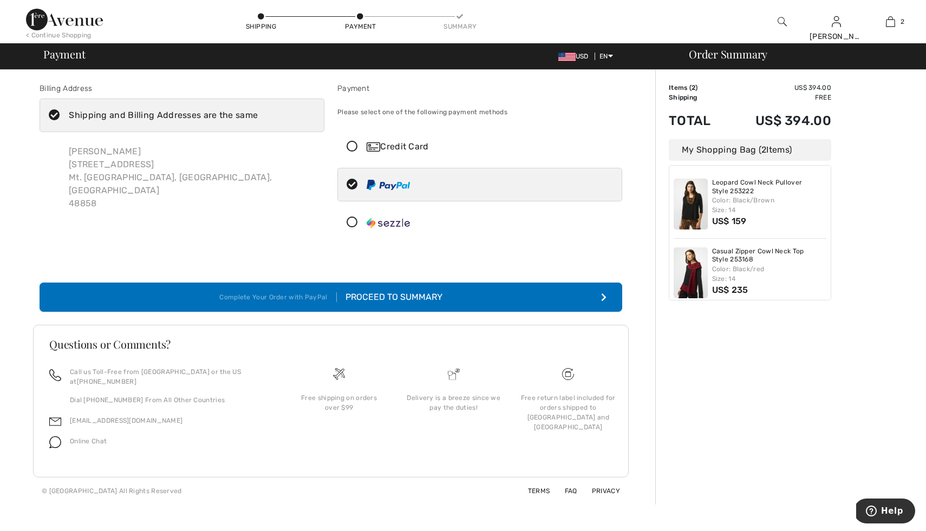
click at [422, 292] on div "Proceed to Summary" at bounding box center [390, 297] width 106 height 13
click at [600, 297] on button "Complete Your Order with PayPal Proceed to Summary" at bounding box center [331, 297] width 582 height 29
click at [607, 295] on button "Complete Your Order with PayPal Proceed to Summary" at bounding box center [331, 297] width 582 height 29
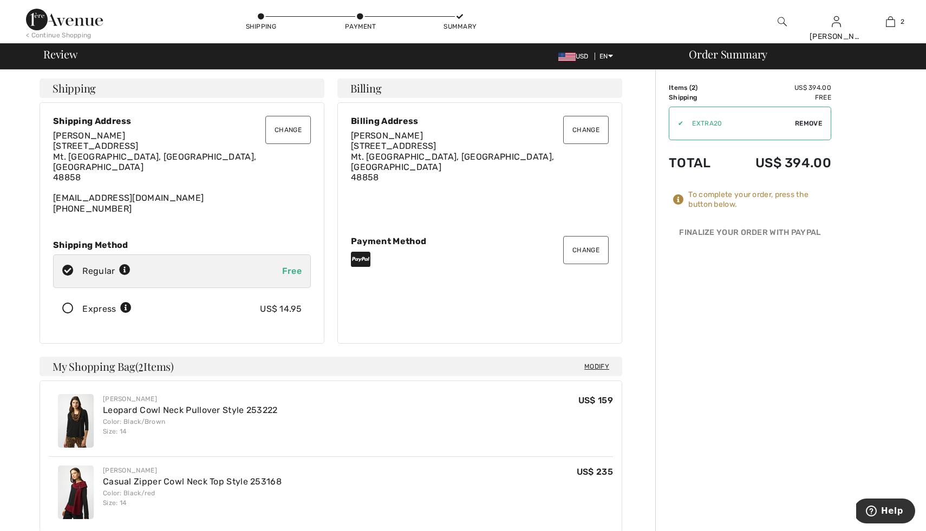
click at [803, 121] on span "Remove" at bounding box center [808, 124] width 27 height 10
click at [586, 241] on button "Change" at bounding box center [585, 250] width 45 height 28
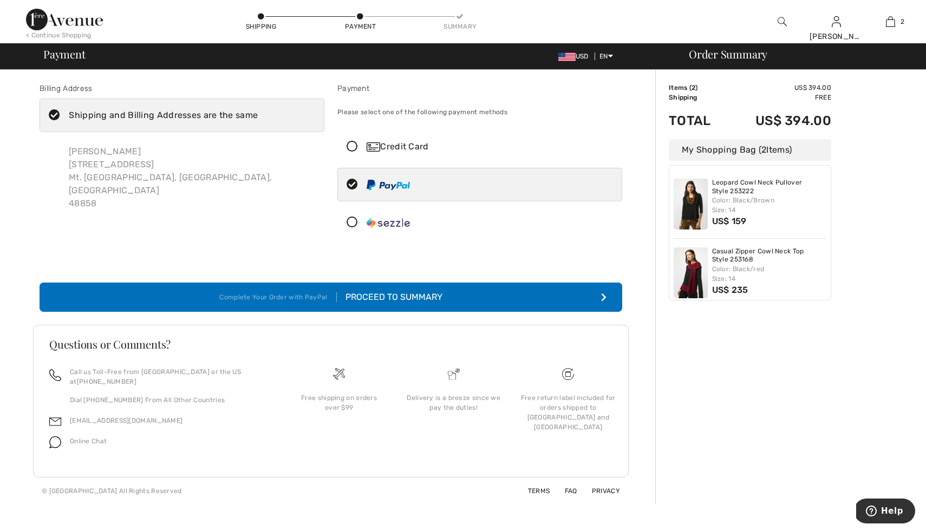
click at [397, 146] on div "Credit Card" at bounding box center [490, 146] width 248 height 13
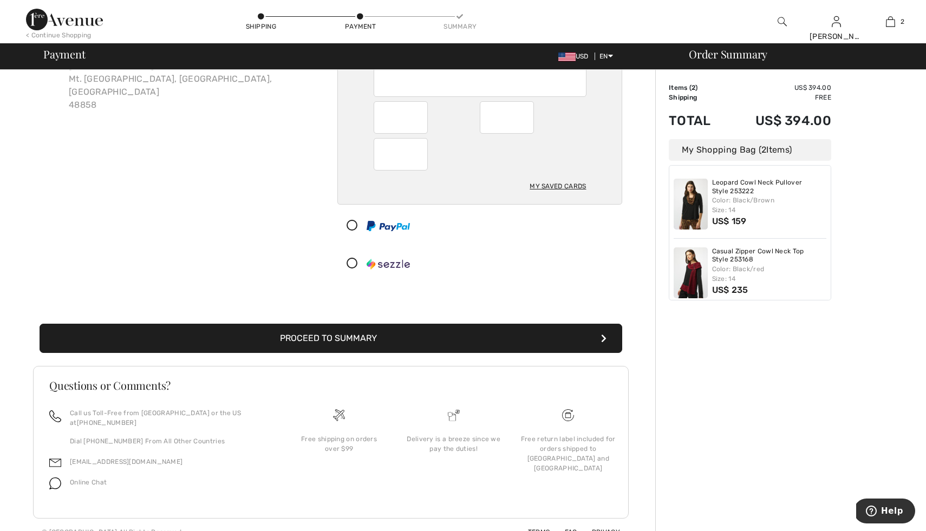
scroll to position [99, 0]
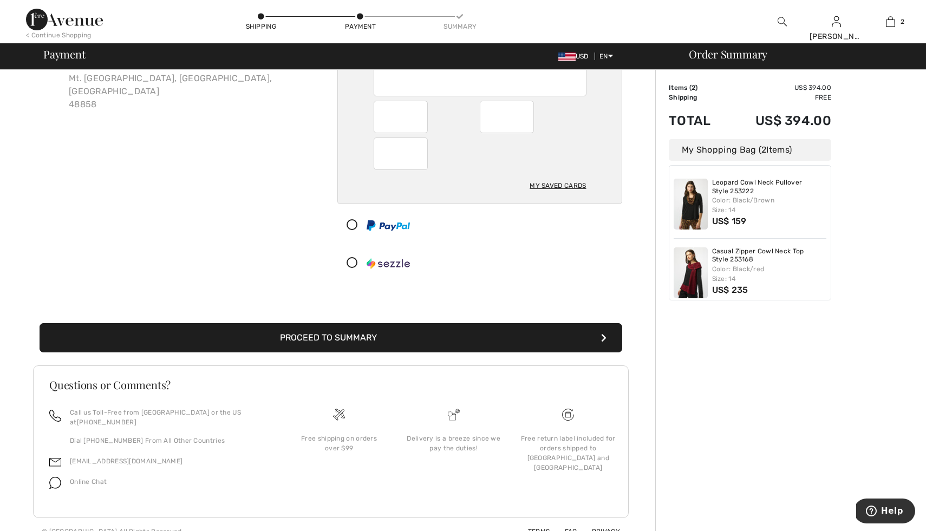
click at [370, 335] on button "Proceed to Summary" at bounding box center [331, 337] width 582 height 29
click at [604, 335] on icon "submit" at bounding box center [603, 337] width 5 height 9
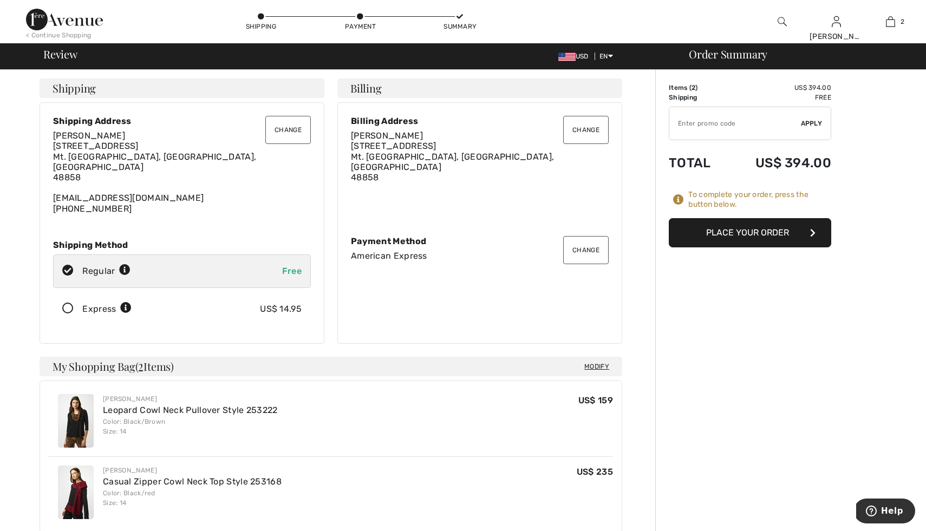
click at [753, 230] on button "Place Your Order" at bounding box center [749, 232] width 162 height 29
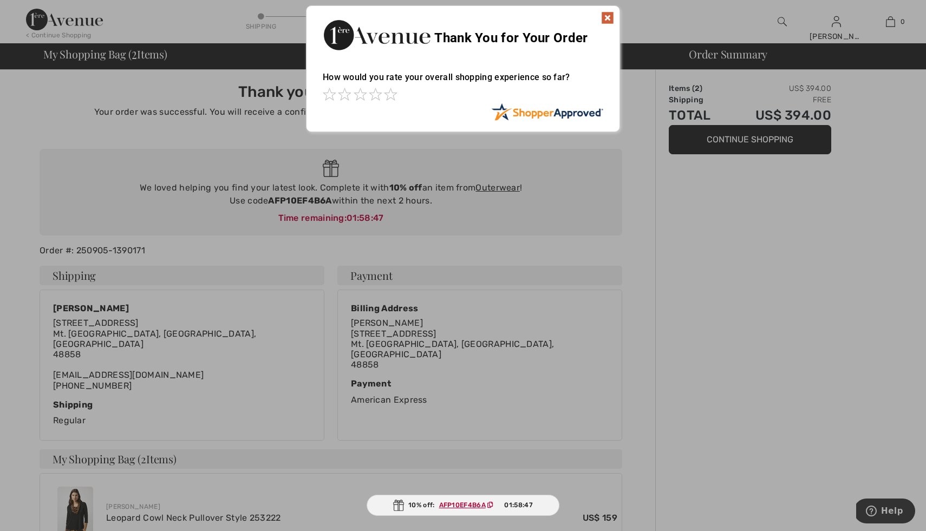
click at [608, 14] on img at bounding box center [607, 17] width 13 height 13
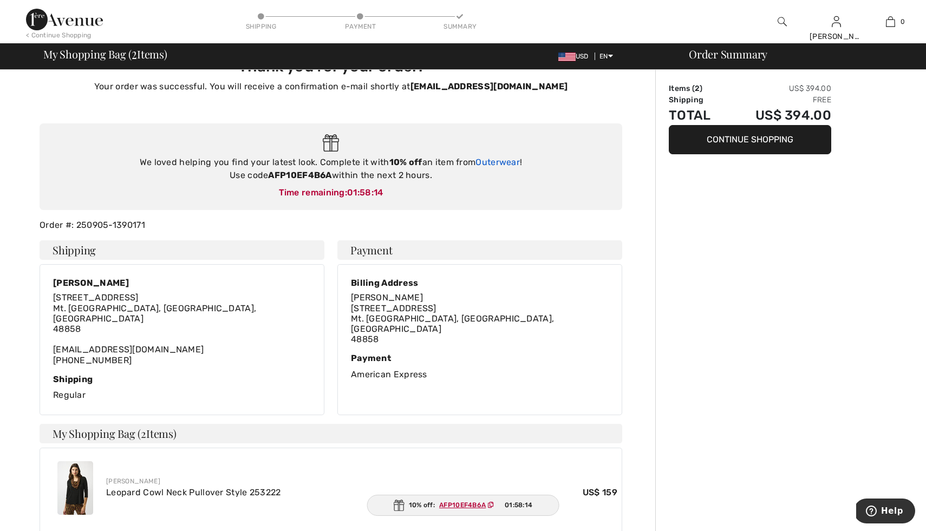
scroll to position [29, 0]
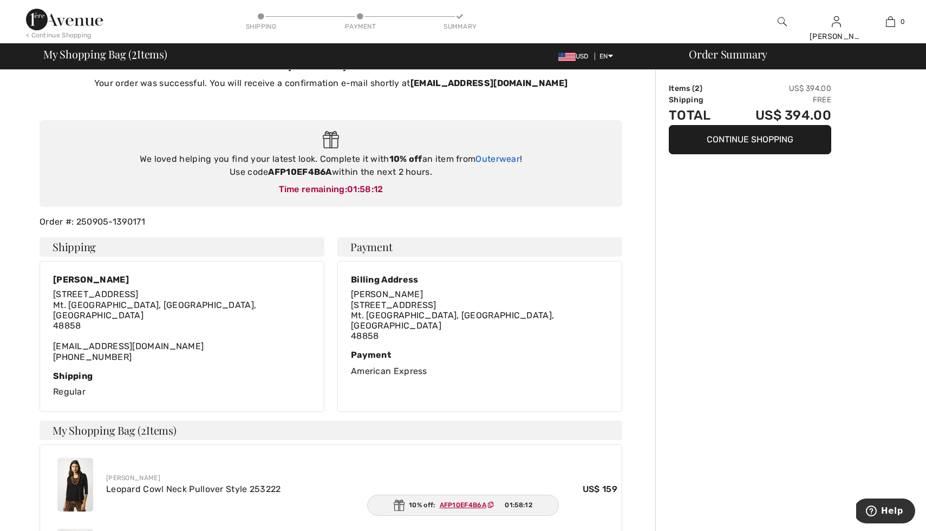
click at [493, 160] on link "Outerwear" at bounding box center [497, 159] width 44 height 10
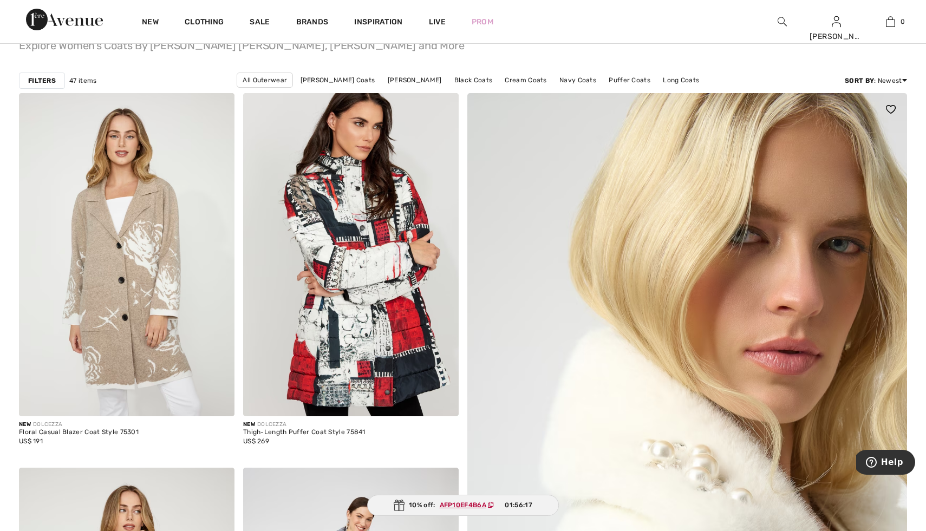
scroll to position [131, 0]
